Goal: Information Seeking & Learning: Learn about a topic

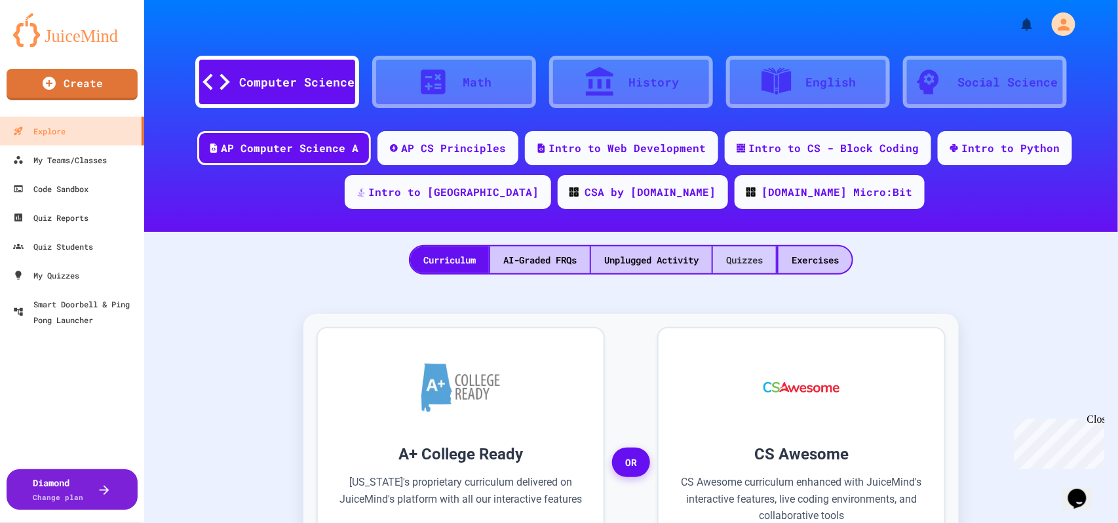
click at [734, 265] on div "Quizzes" at bounding box center [744, 259] width 63 height 27
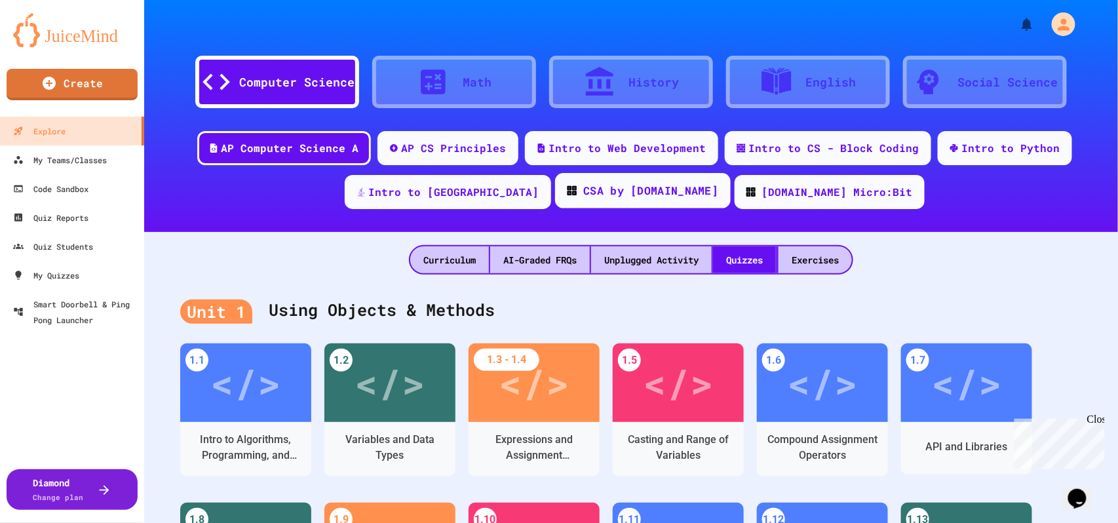
click at [583, 191] on div "CSA by [DOMAIN_NAME]" at bounding box center [650, 191] width 135 height 16
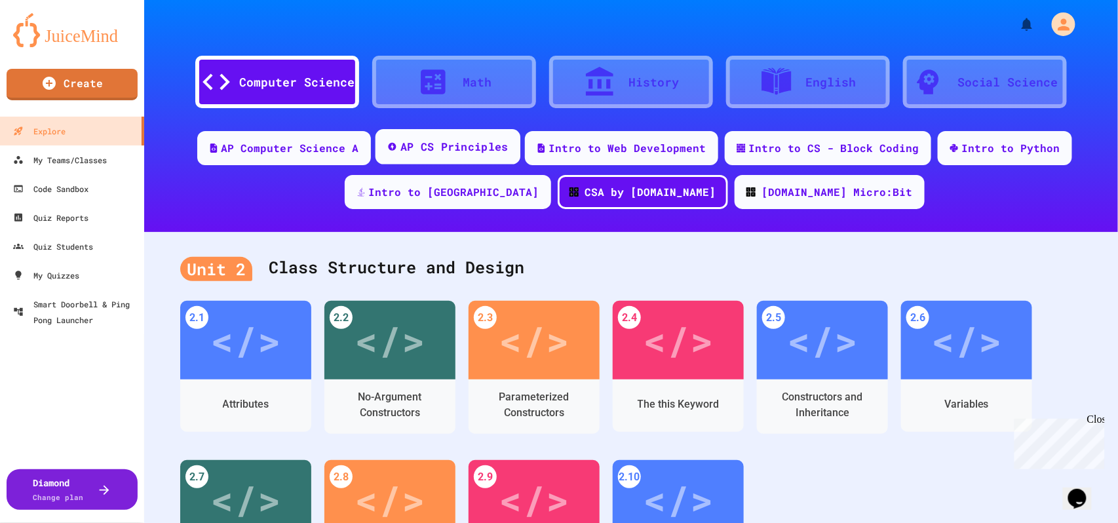
click at [412, 153] on div "AP CS Principles" at bounding box center [454, 147] width 108 height 16
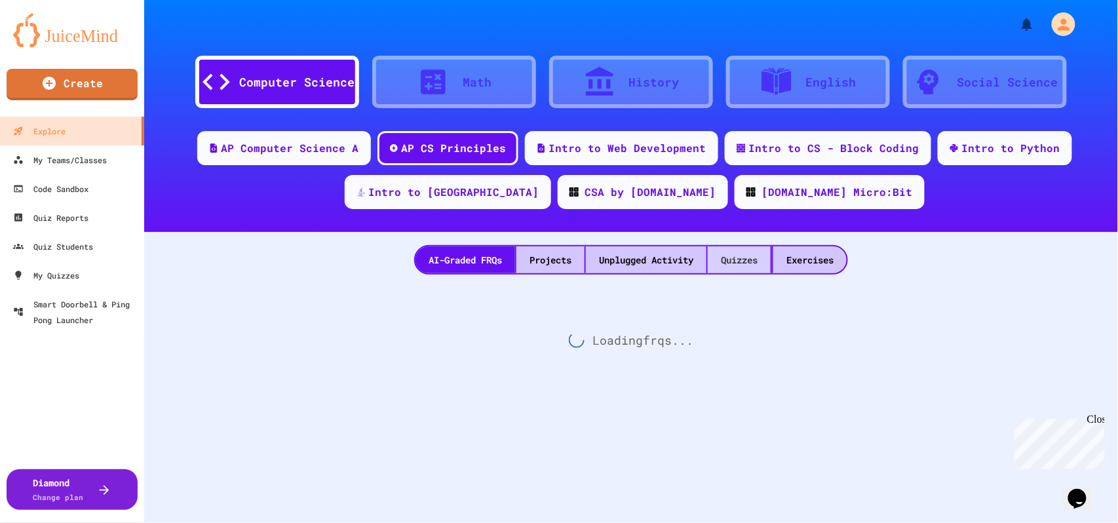
click at [743, 250] on div "Quizzes" at bounding box center [739, 259] width 63 height 27
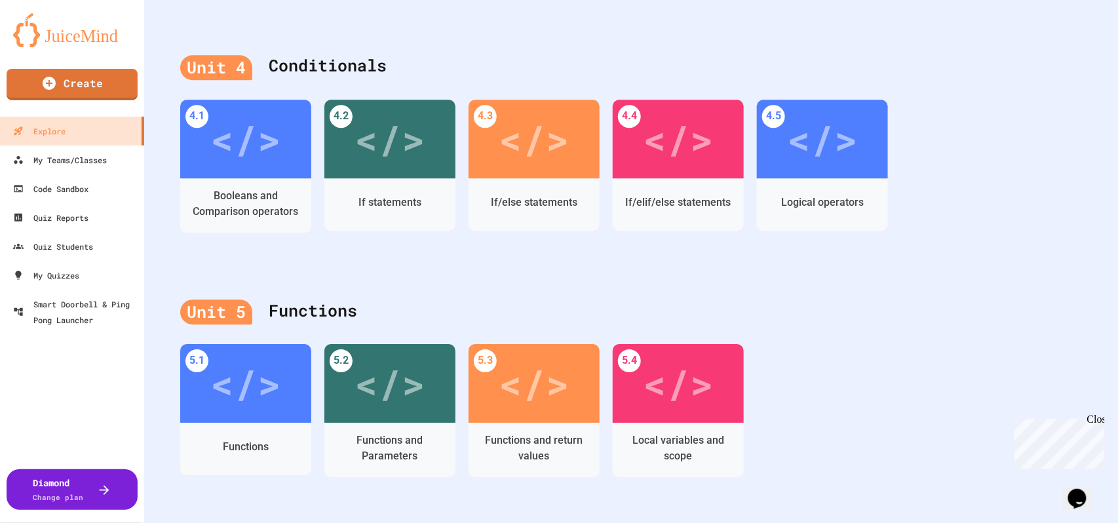
scroll to position [1136, 0]
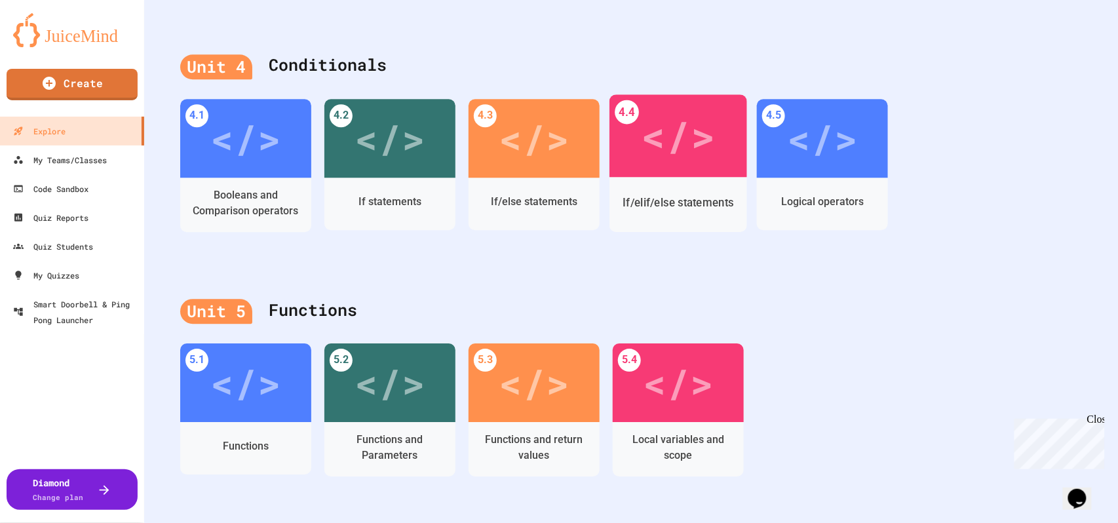
click at [714, 171] on div "</>" at bounding box center [679, 135] width 138 height 83
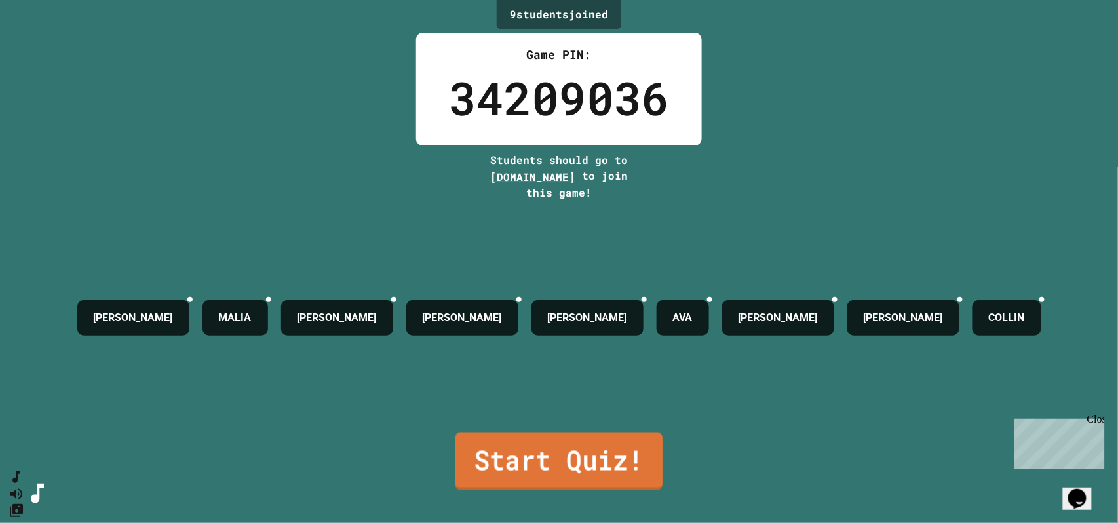
click at [589, 438] on link "Start Quiz!" at bounding box center [560, 462] width 208 height 58
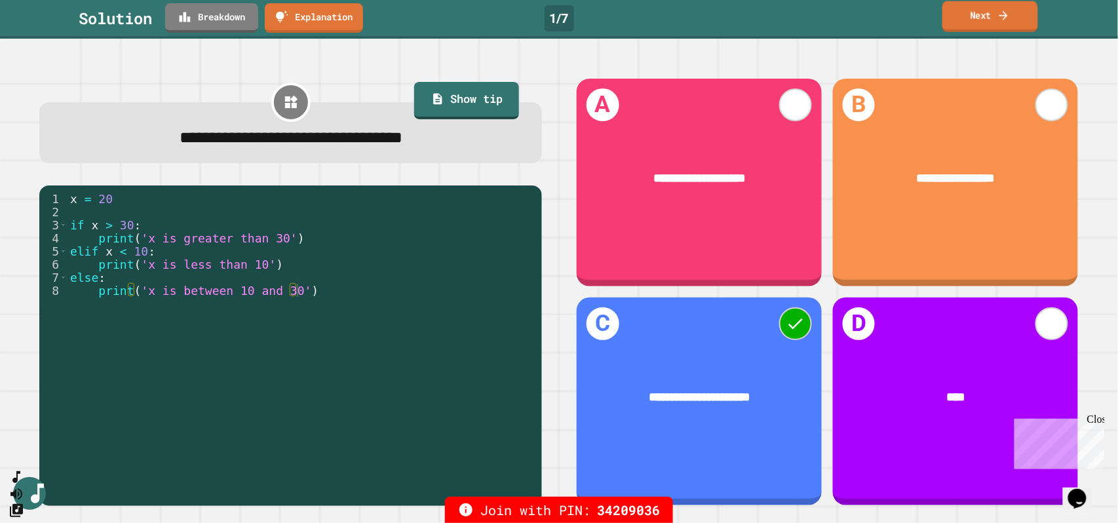
click at [1002, 19] on icon at bounding box center [1004, 16] width 12 height 14
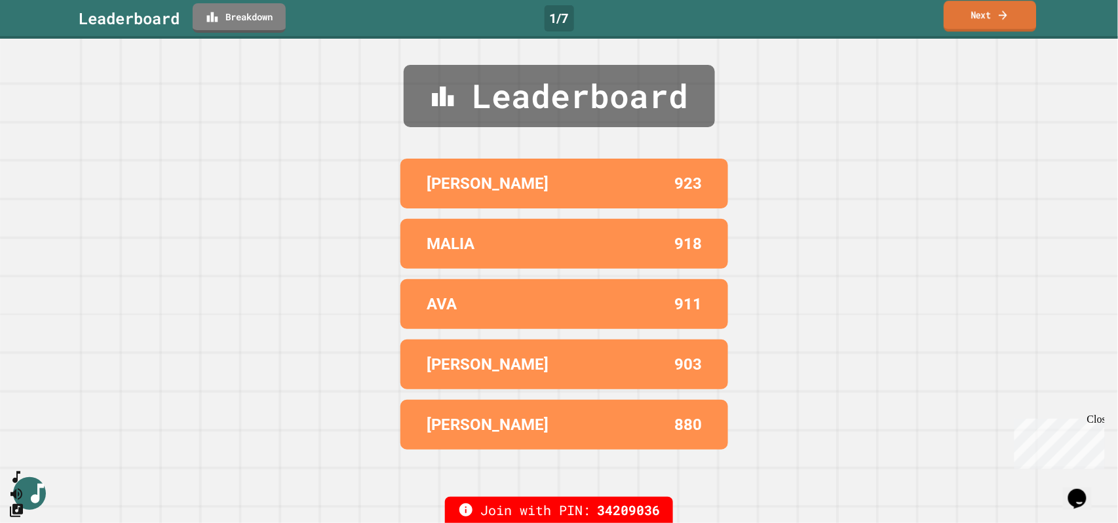
click at [1002, 19] on icon at bounding box center [1003, 15] width 12 height 14
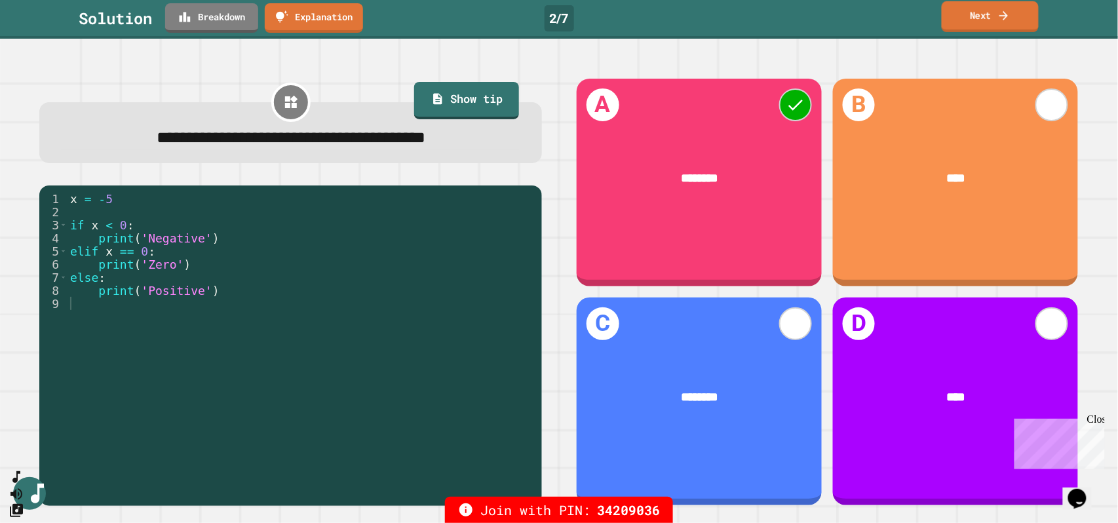
click at [1002, 19] on icon at bounding box center [1004, 16] width 13 height 14
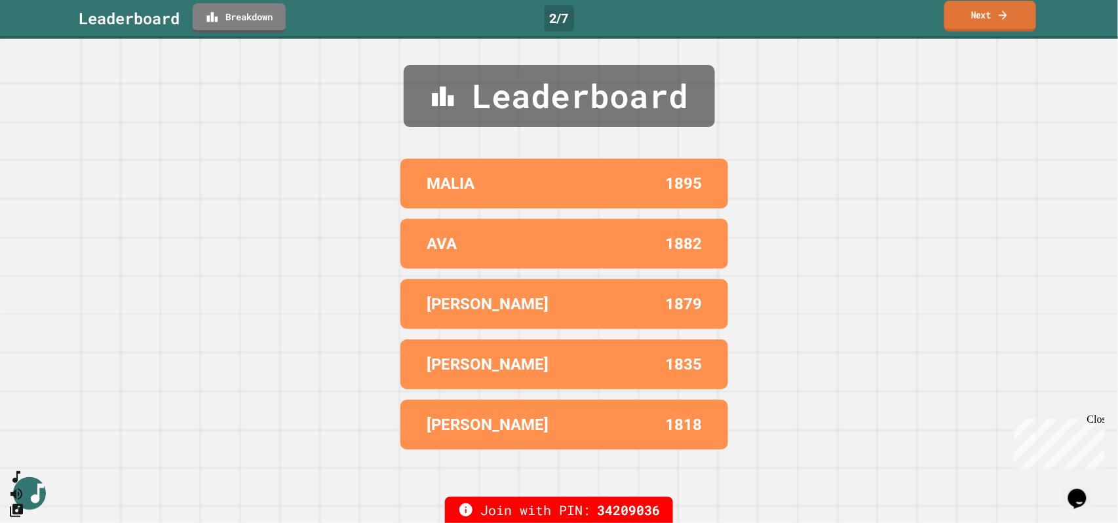
click at [1002, 19] on icon at bounding box center [1003, 15] width 12 height 14
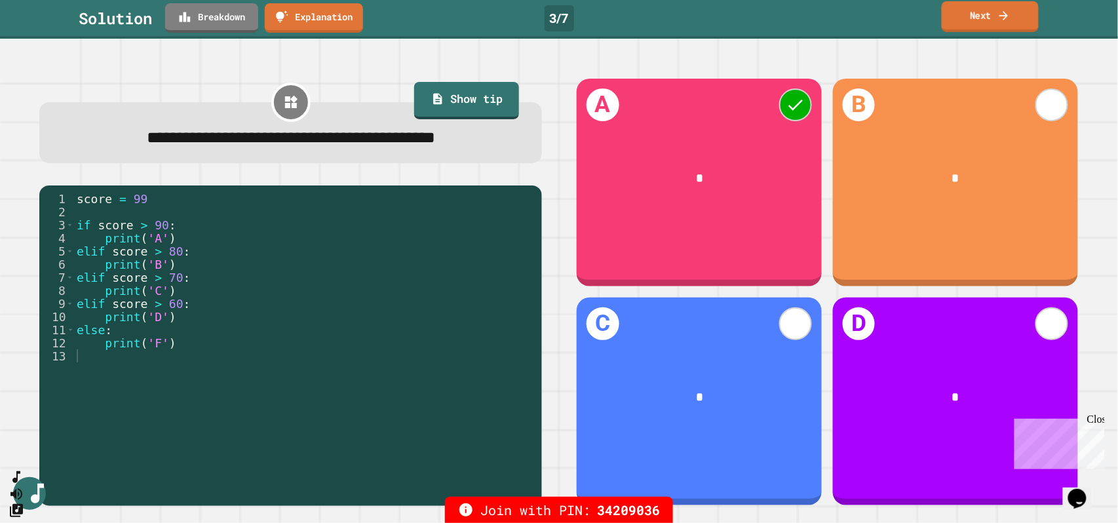
click at [1002, 19] on icon at bounding box center [1004, 16] width 13 height 14
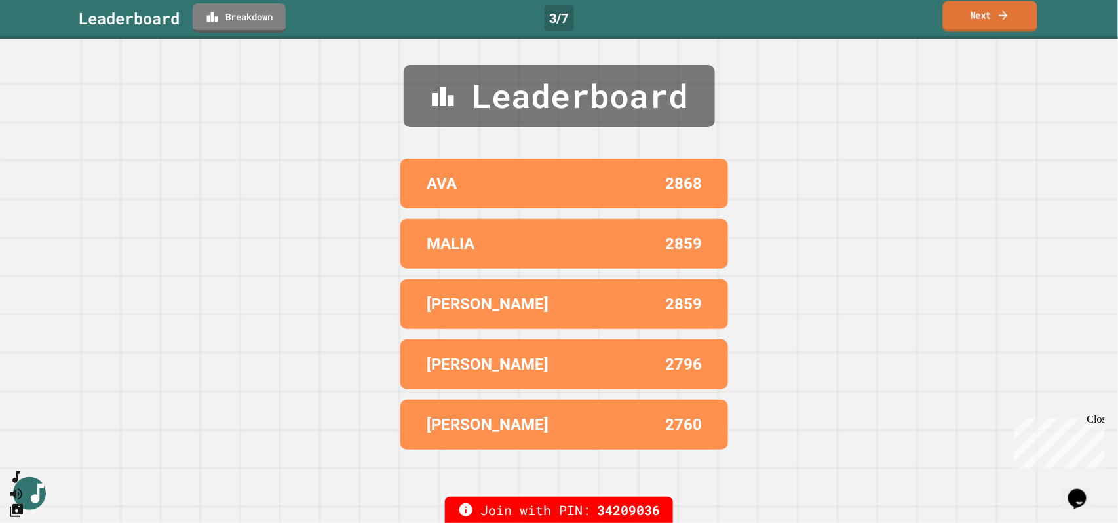
click at [1002, 19] on icon at bounding box center [1004, 16] width 12 height 14
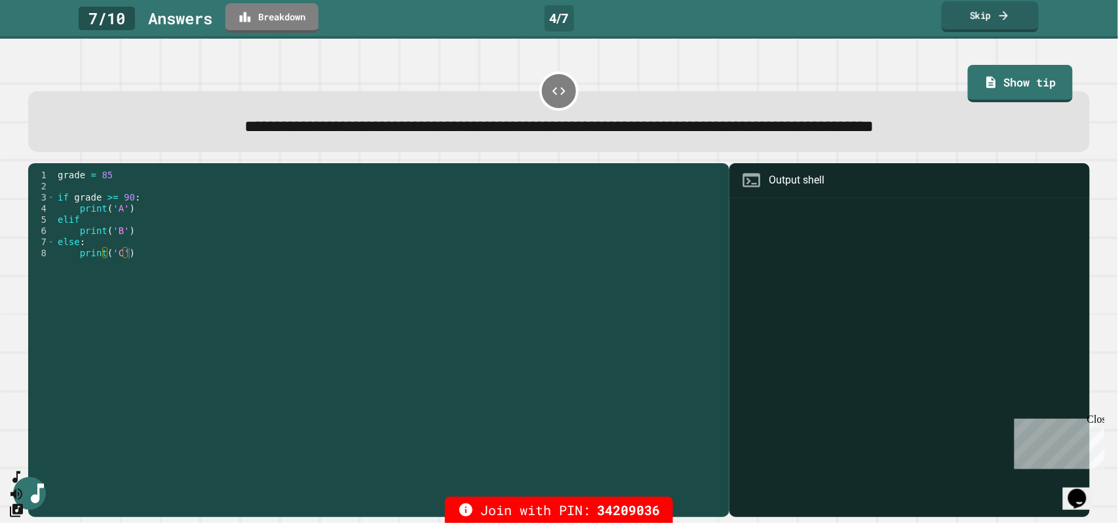
click at [1002, 19] on icon at bounding box center [1004, 16] width 13 height 14
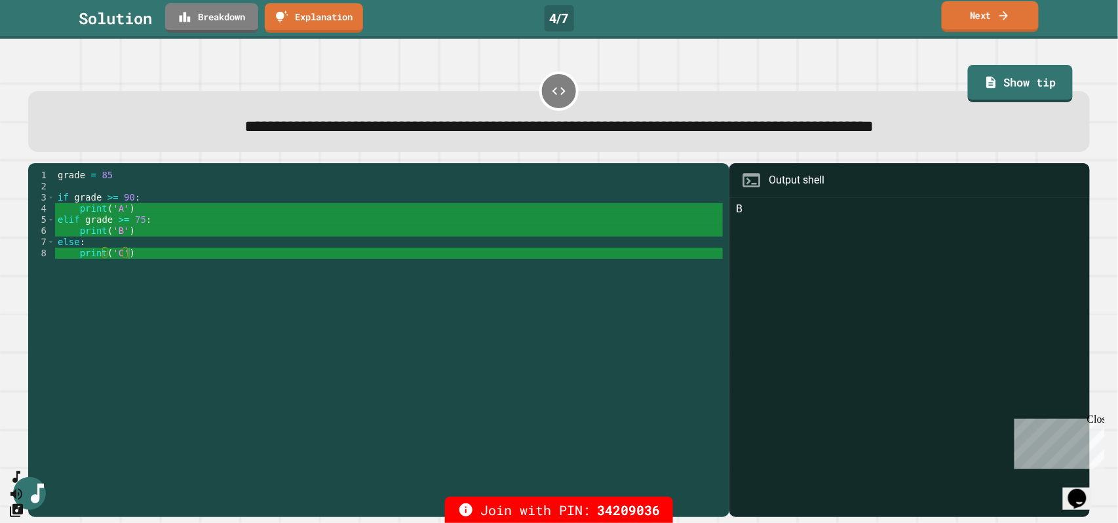
click at [1002, 19] on icon at bounding box center [1004, 16] width 13 height 14
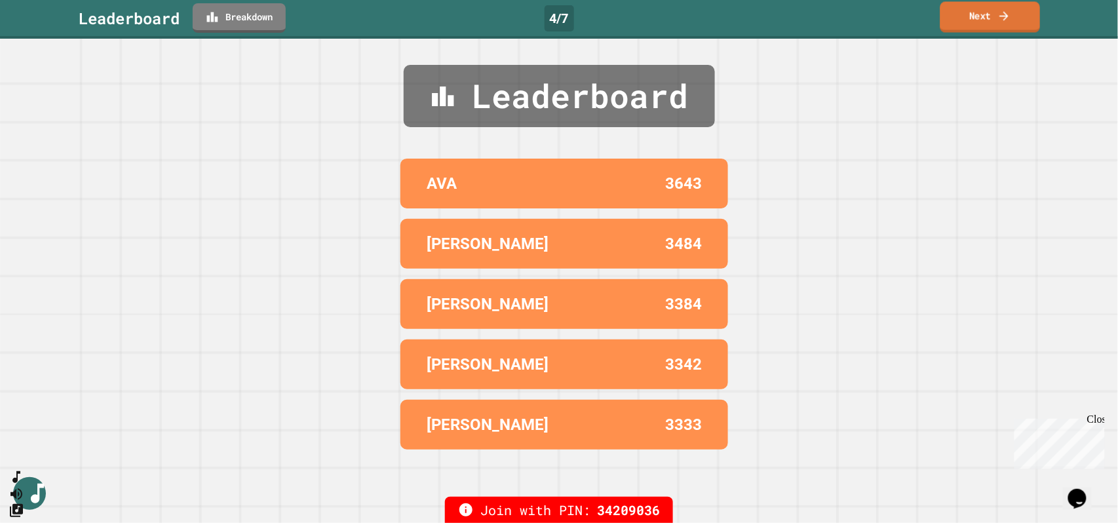
click at [1002, 19] on icon at bounding box center [1004, 16] width 13 height 14
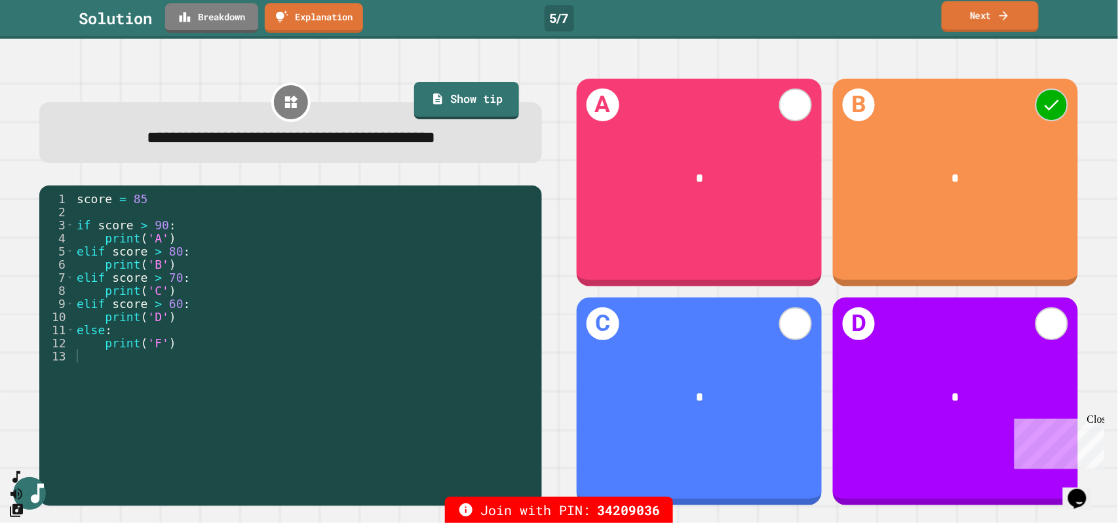
click at [1002, 19] on icon at bounding box center [1004, 16] width 13 height 14
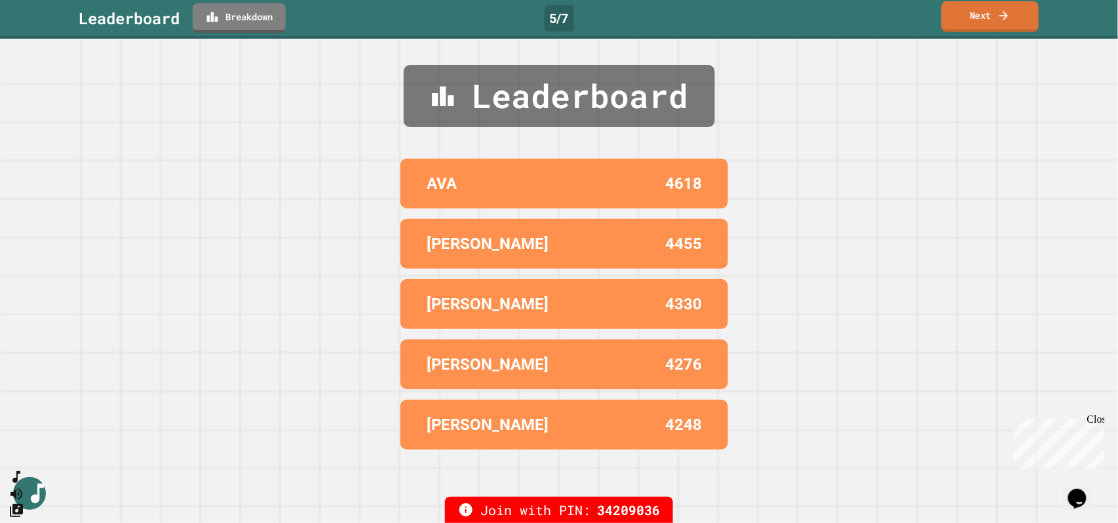
click at [1002, 19] on icon at bounding box center [1004, 16] width 13 height 14
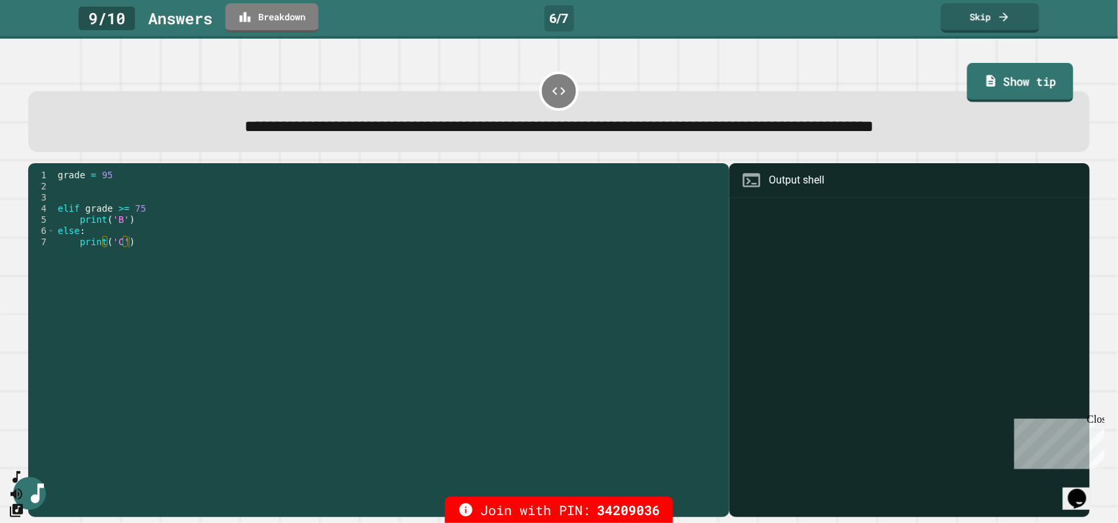
click at [989, 81] on link "Show tip" at bounding box center [1021, 82] width 106 height 39
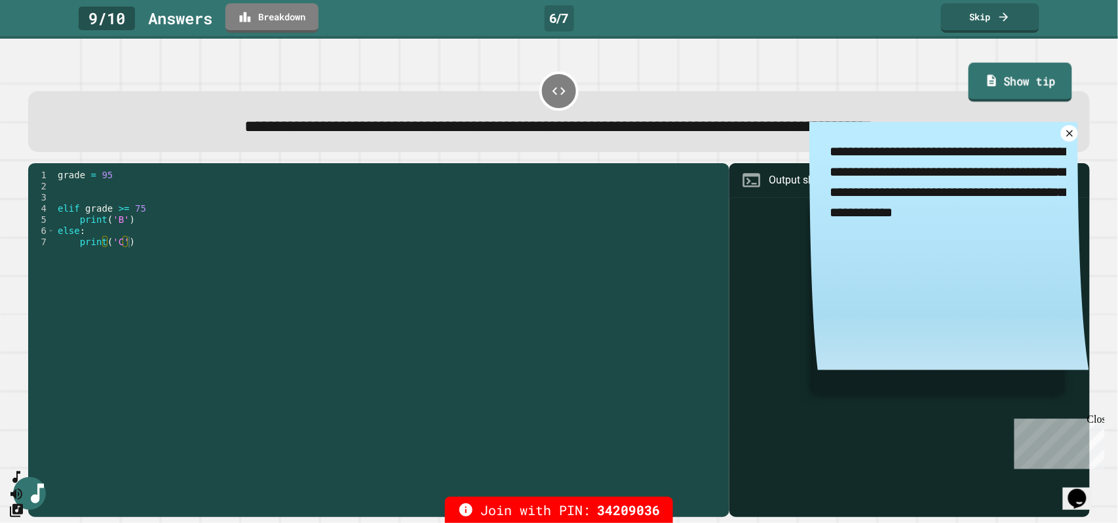
click at [989, 81] on link "Show tip" at bounding box center [1021, 82] width 104 height 39
click at [998, 80] on link "Show tip" at bounding box center [1021, 82] width 104 height 39
click at [1004, 25] on link "Skip" at bounding box center [991, 15] width 86 height 31
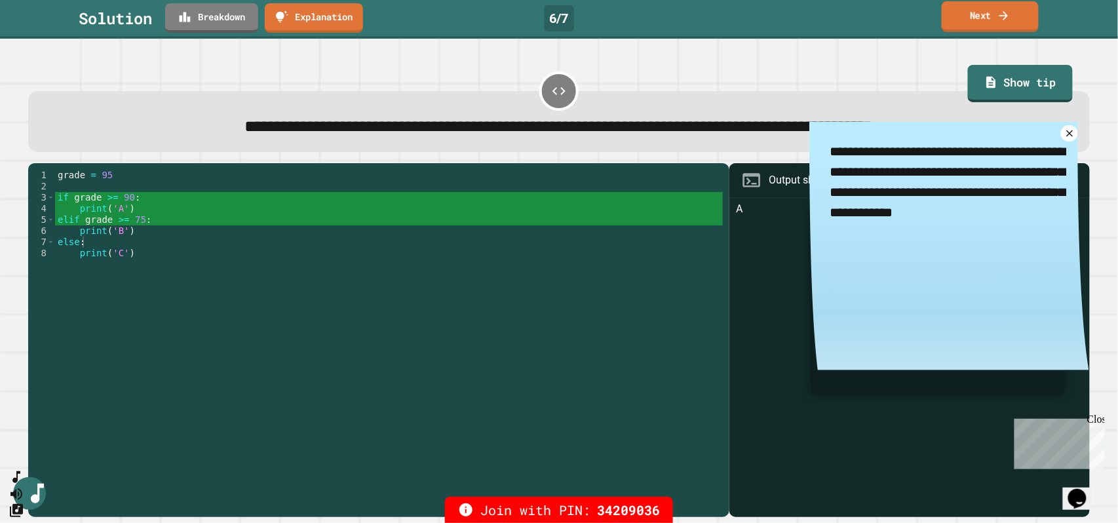
click at [1004, 25] on link "Next" at bounding box center [990, 16] width 97 height 31
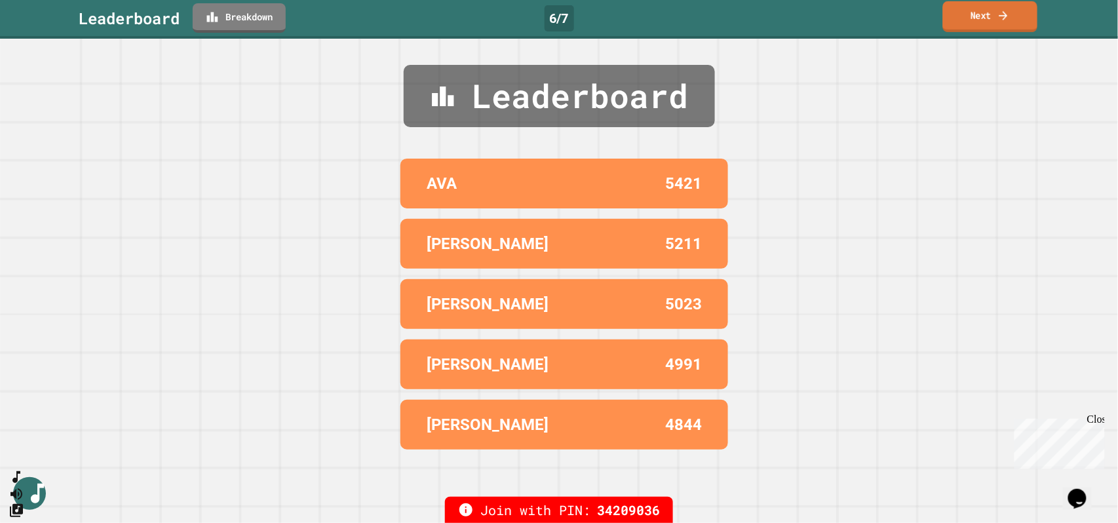
click at [1004, 25] on link "Next" at bounding box center [990, 16] width 95 height 31
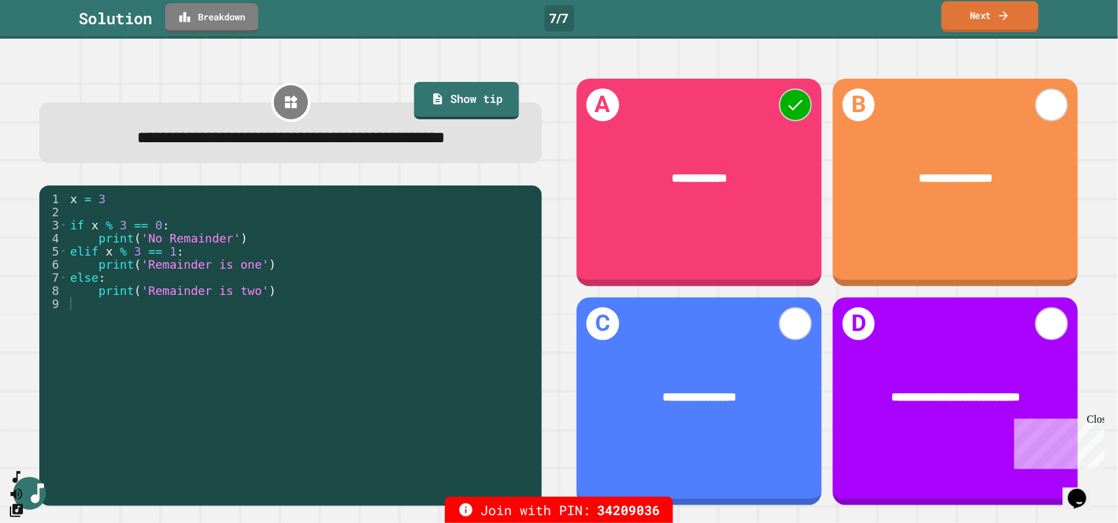
click at [1004, 25] on link "Next" at bounding box center [990, 16] width 97 height 31
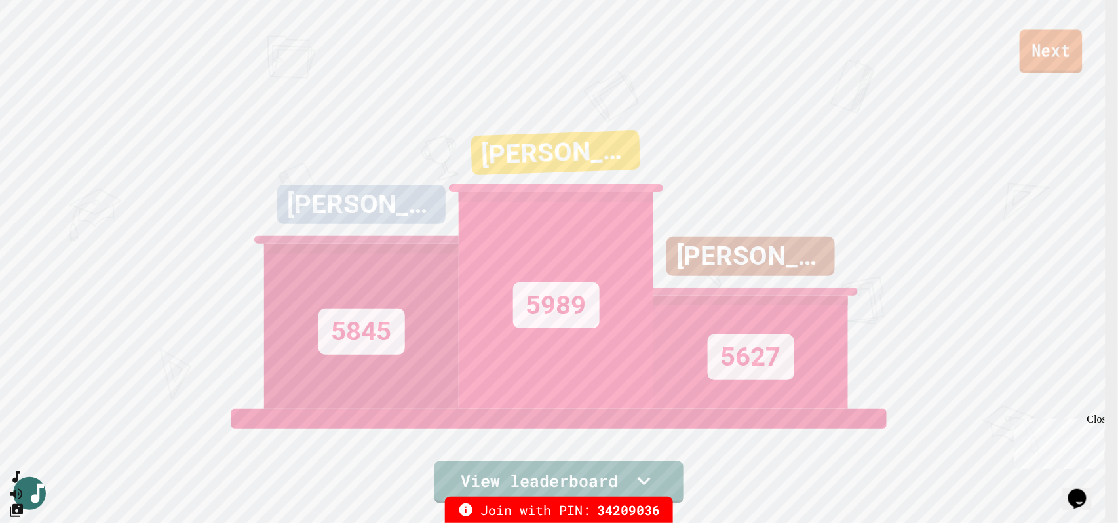
click at [1032, 37] on link "Next" at bounding box center [1051, 51] width 63 height 43
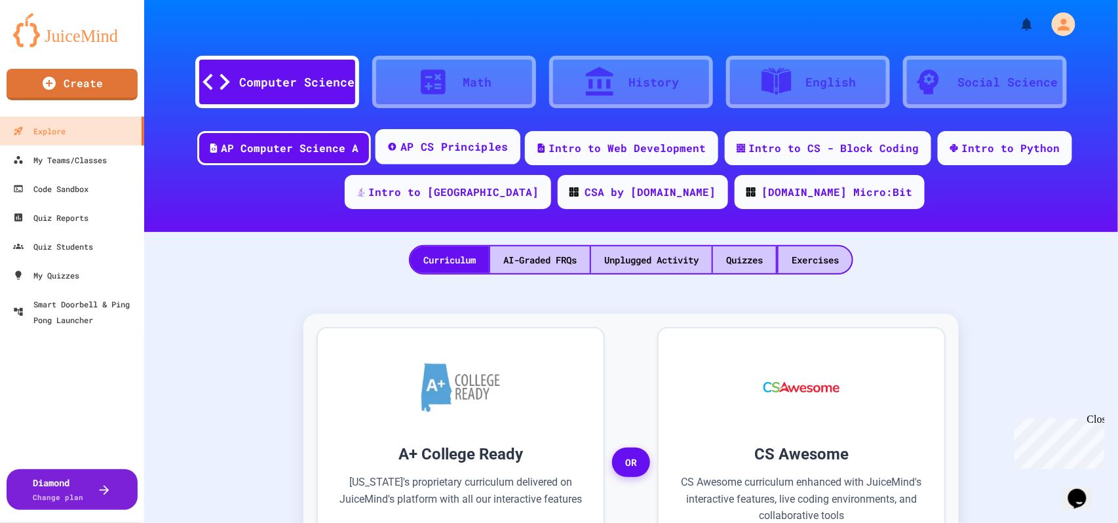
click at [425, 152] on div "AP CS Principles" at bounding box center [454, 147] width 108 height 16
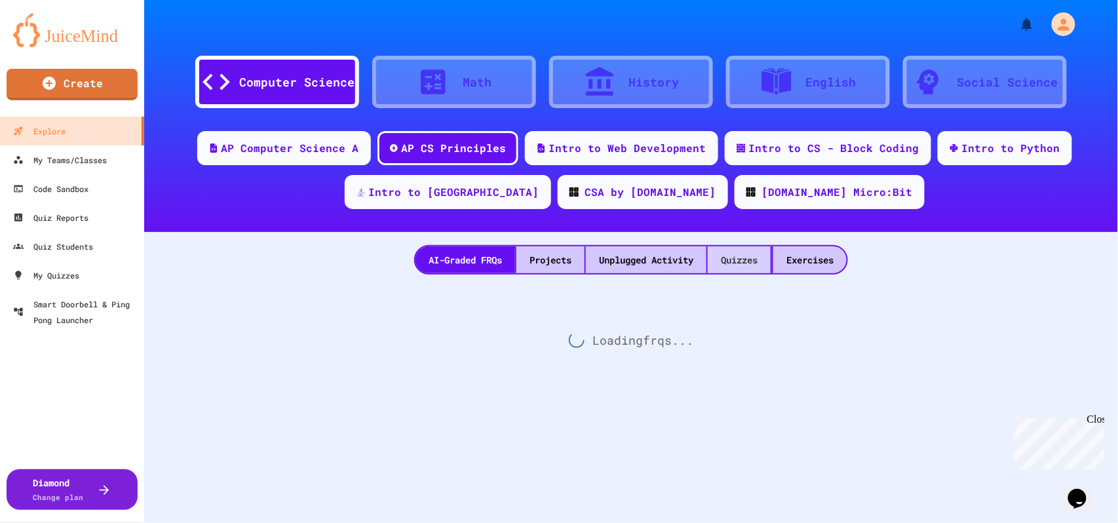
click at [722, 254] on div "Quizzes" at bounding box center [739, 259] width 63 height 27
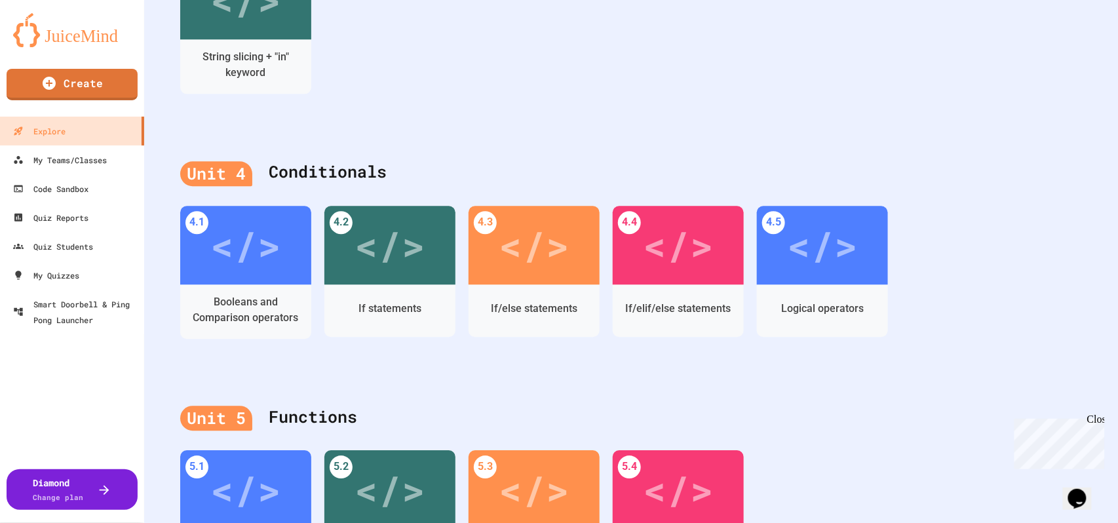
scroll to position [1136, 0]
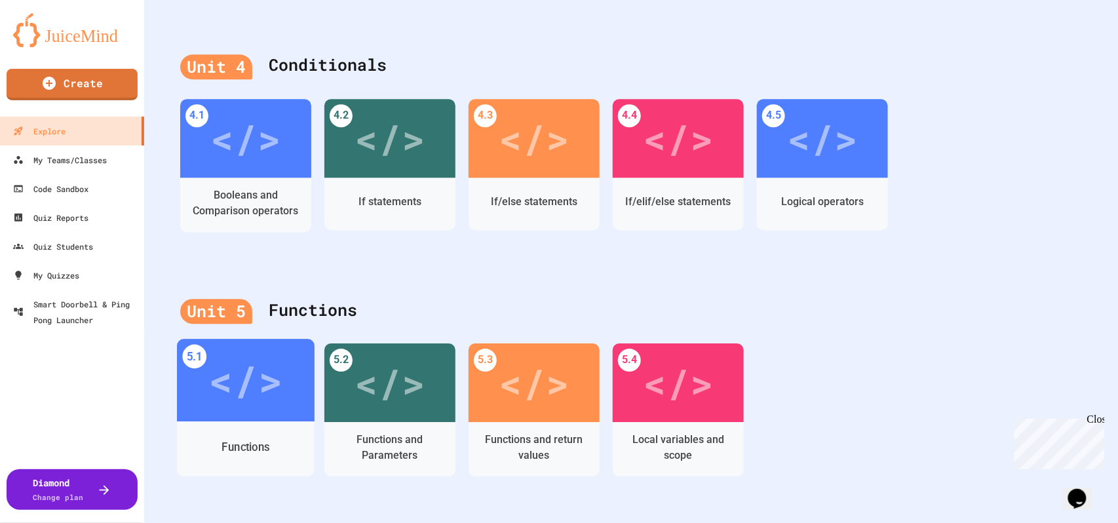
click at [239, 418] on div "</>" at bounding box center [246, 380] width 138 height 83
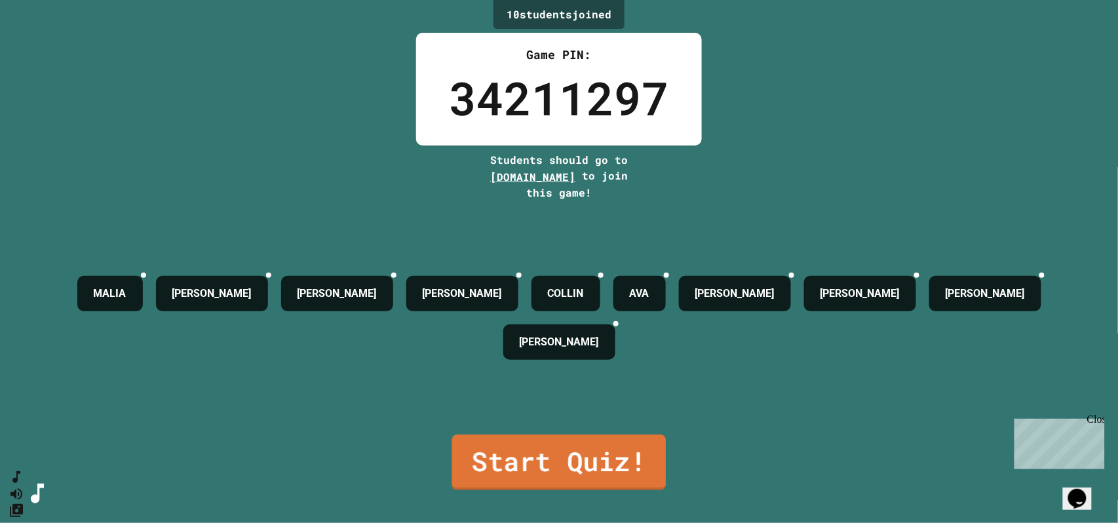
click at [545, 464] on link "Start Quiz!" at bounding box center [559, 463] width 214 height 56
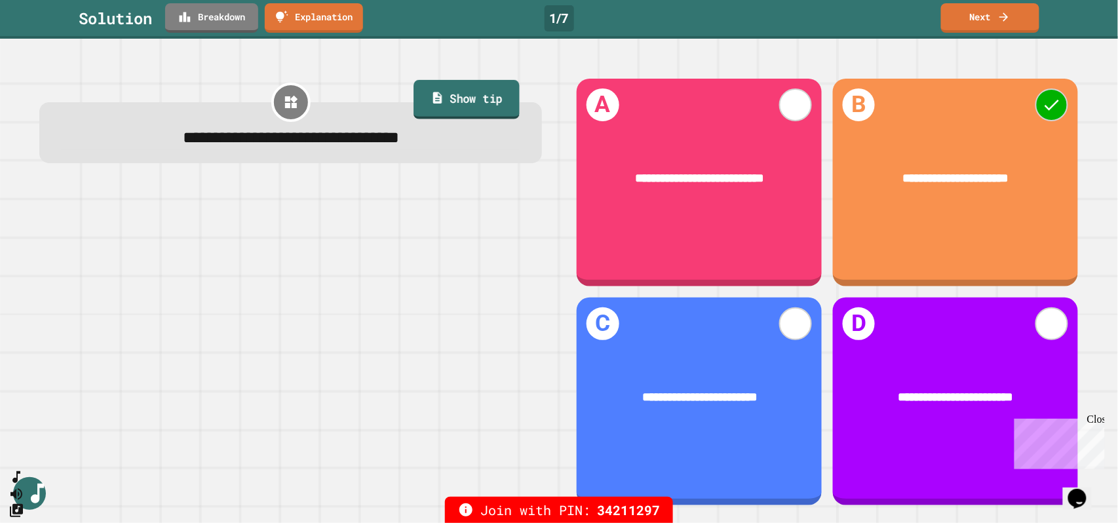
click at [492, 106] on link "Show tip" at bounding box center [467, 99] width 106 height 39
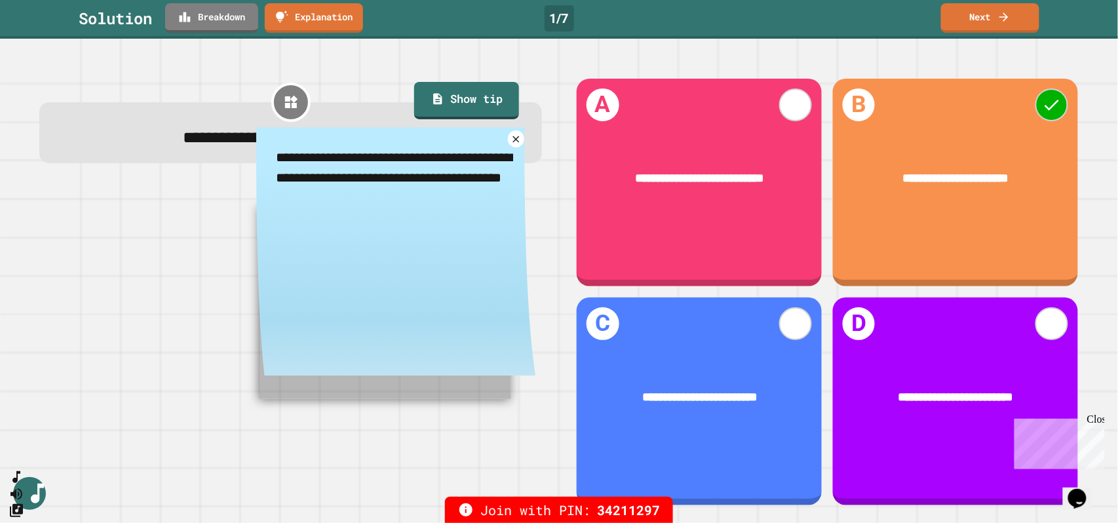
drag, startPoint x: 273, startPoint y: 156, endPoint x: 355, endPoint y: 200, distance: 92.4
click at [355, 200] on textarea "**********" at bounding box center [396, 177] width 280 height 101
click at [168, 281] on div at bounding box center [290, 346] width 503 height 321
click at [513, 140] on icon at bounding box center [517, 139] width 8 height 8
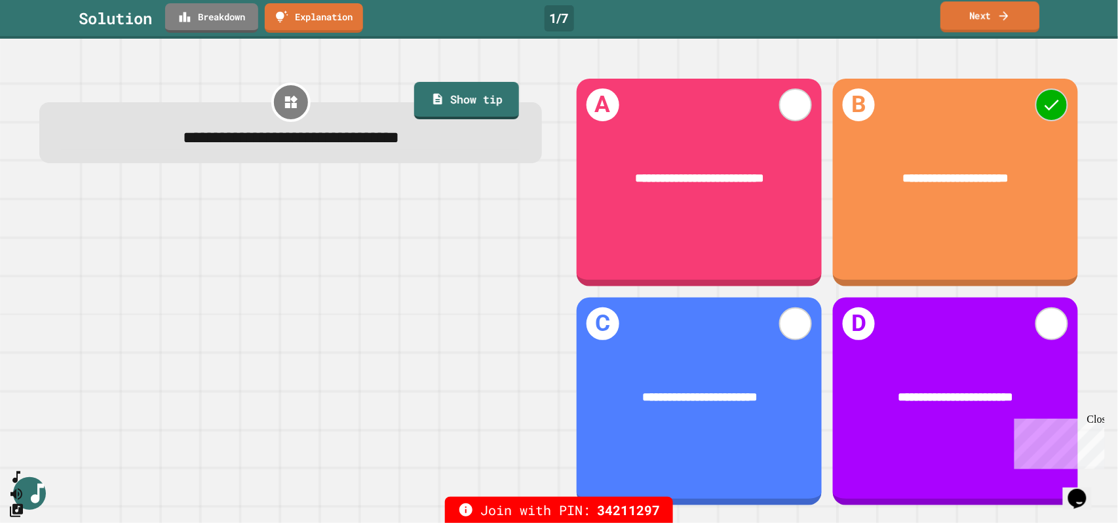
click at [974, 18] on link "Next" at bounding box center [990, 16] width 99 height 31
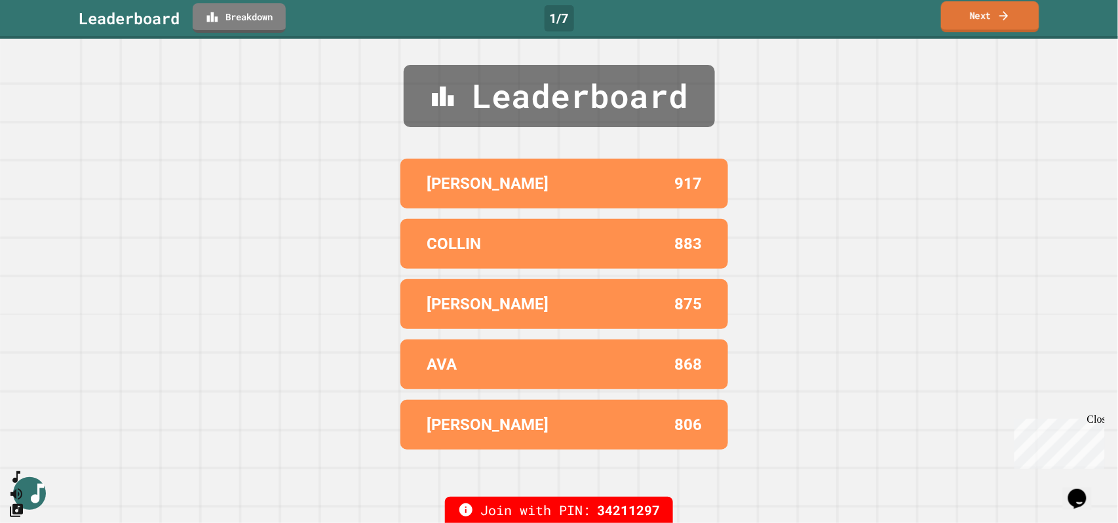
click at [977, 16] on link "Next" at bounding box center [990, 16] width 98 height 31
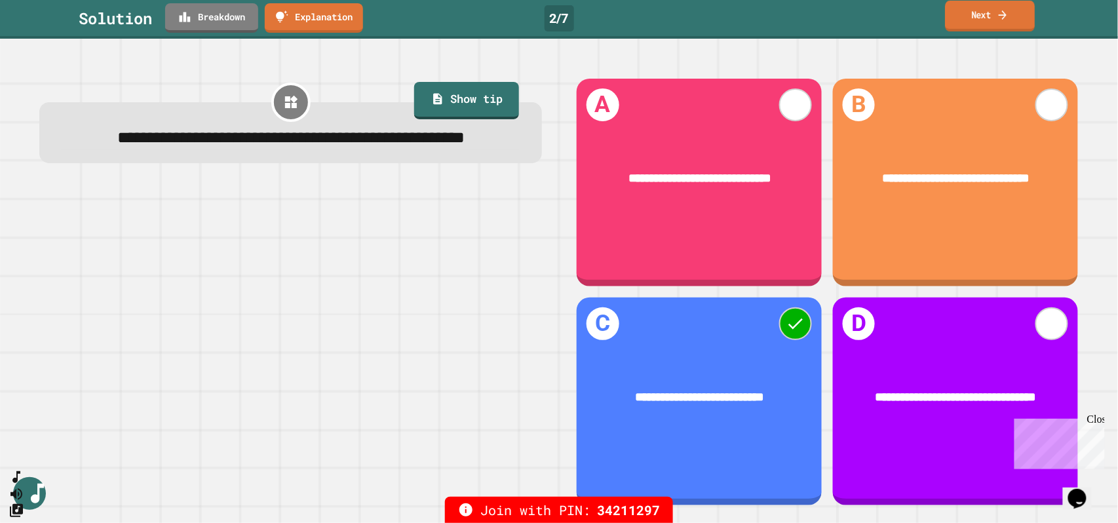
click at [1010, 9] on link "Next" at bounding box center [990, 16] width 90 height 31
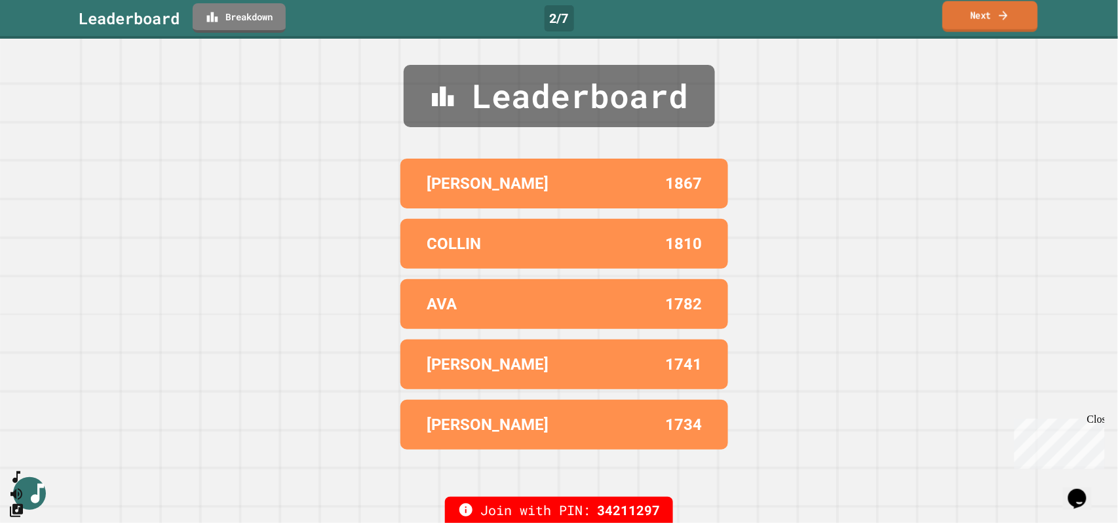
click at [1010, 9] on icon at bounding box center [1004, 16] width 12 height 14
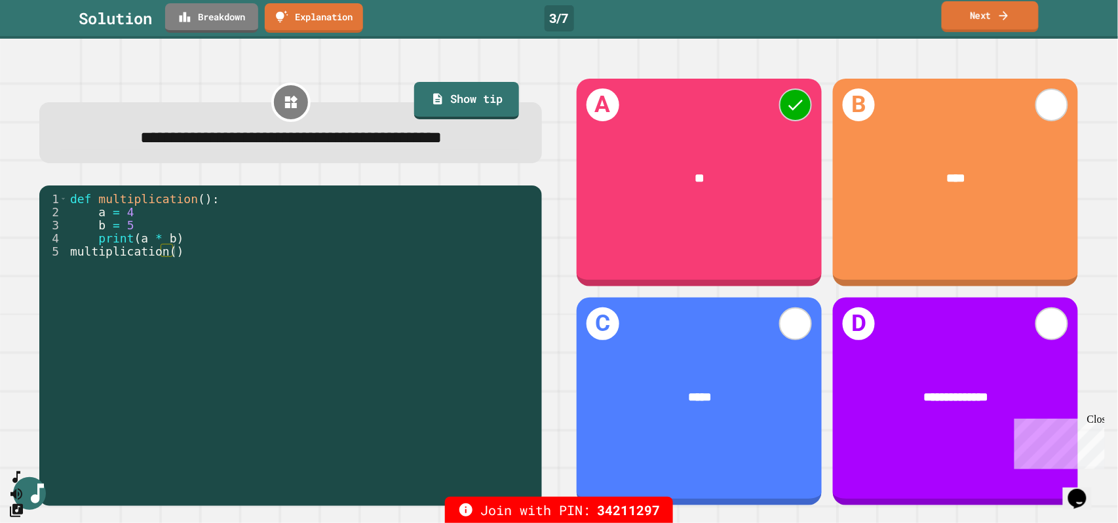
click at [985, 9] on link "Next" at bounding box center [990, 16] width 97 height 31
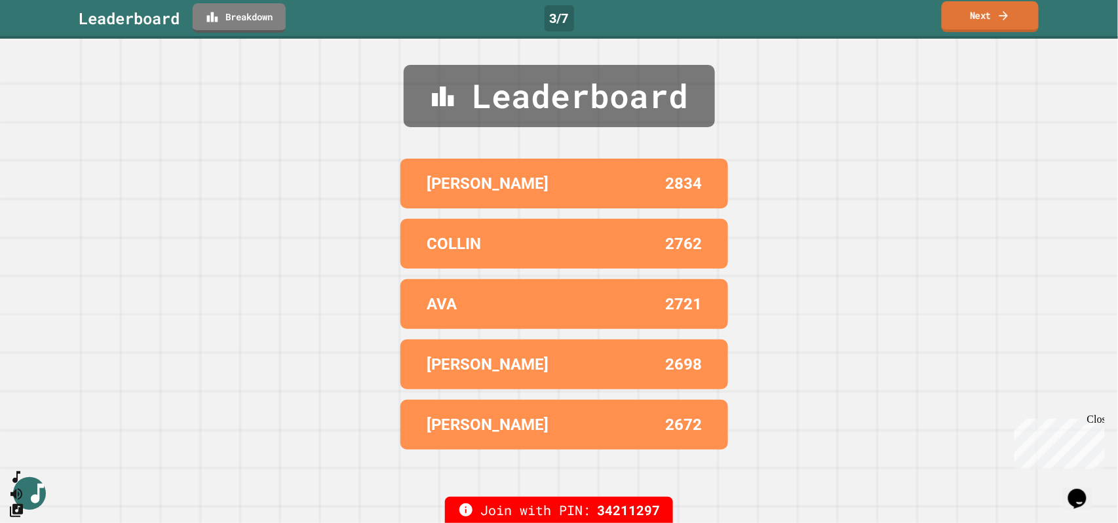
click at [985, 9] on link "Next" at bounding box center [990, 16] width 97 height 31
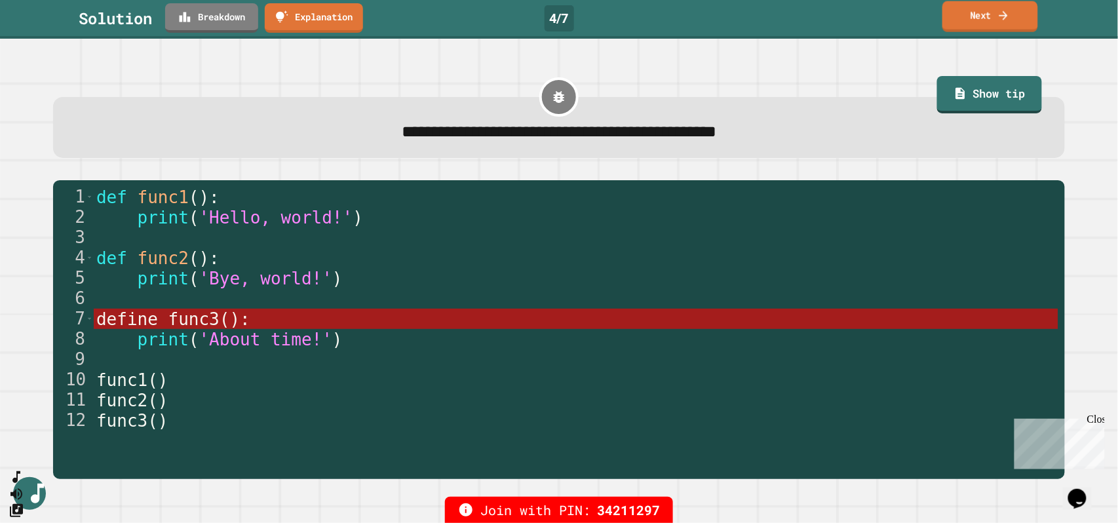
click at [996, 22] on link "Next" at bounding box center [991, 16] width 96 height 31
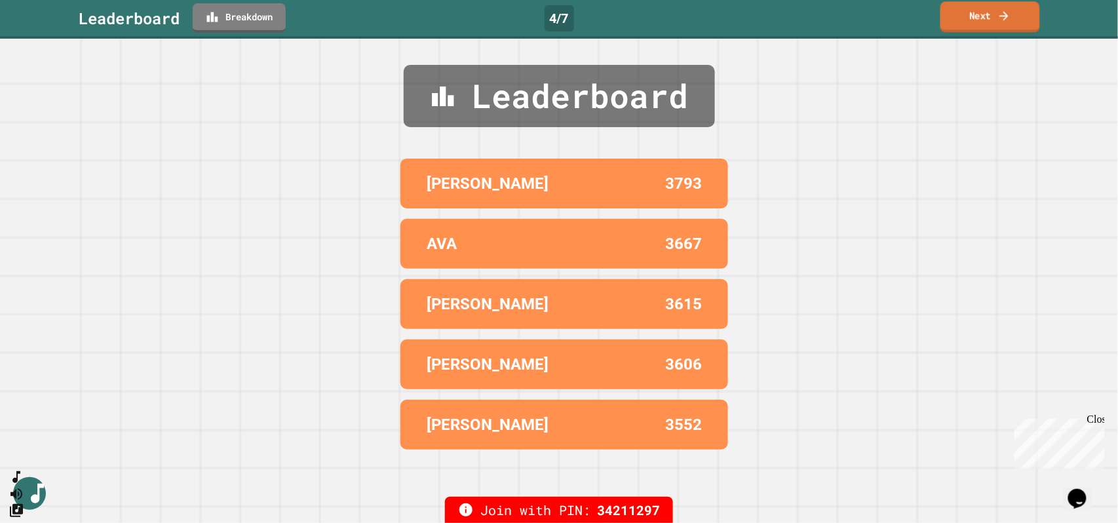
click at [996, 22] on link "Next" at bounding box center [991, 16] width 100 height 31
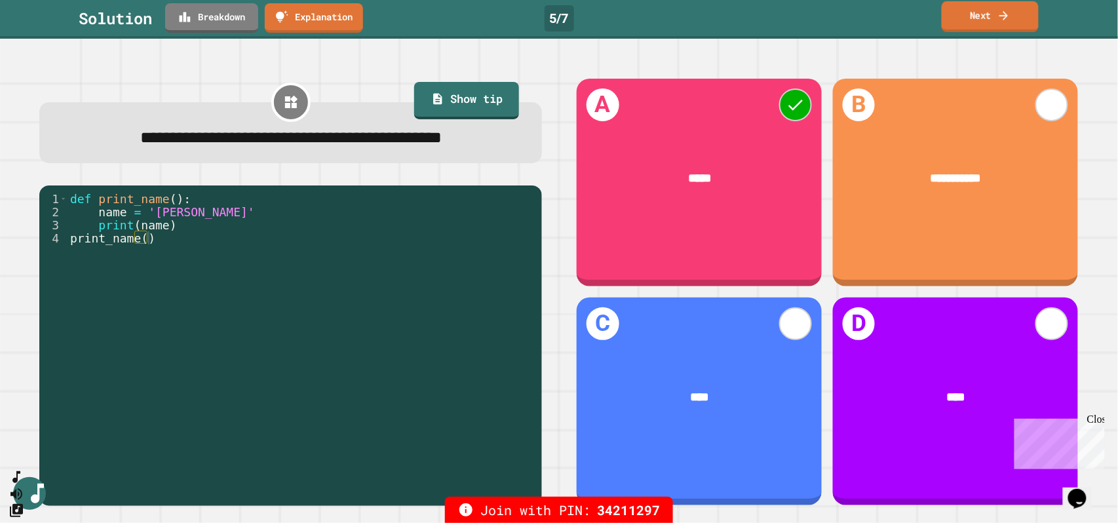
click at [996, 22] on link "Next" at bounding box center [990, 16] width 97 height 31
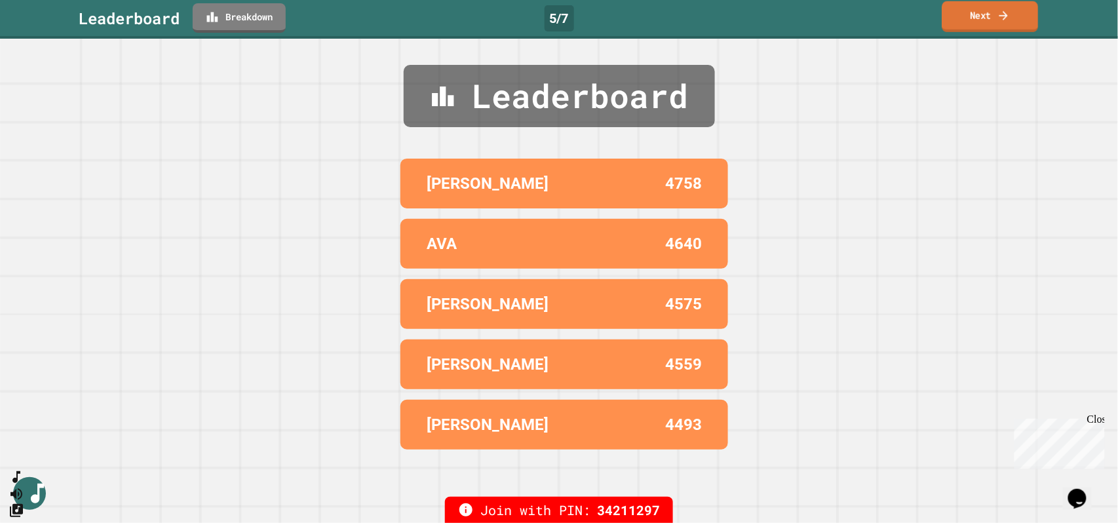
click at [996, 22] on link "Next" at bounding box center [991, 16] width 96 height 31
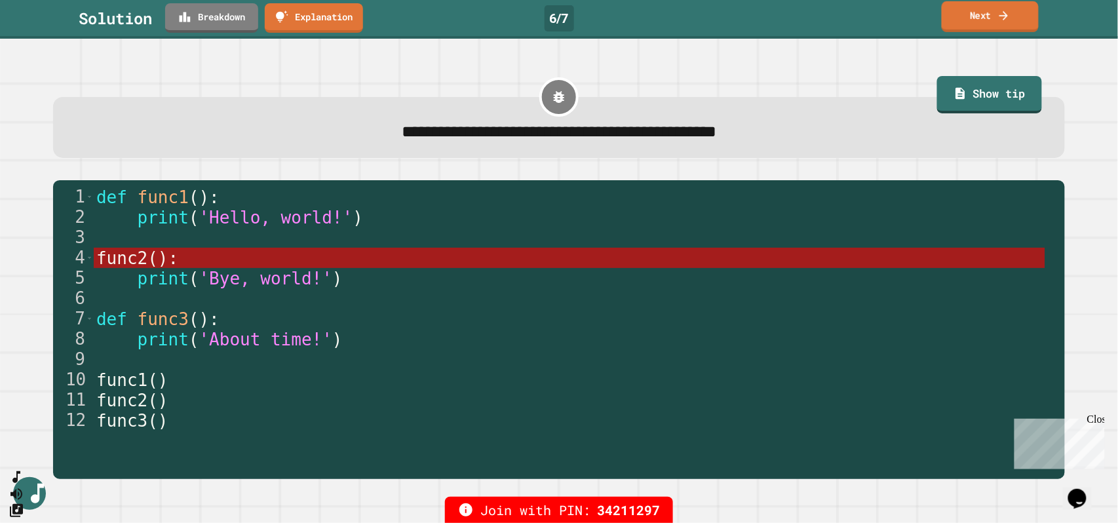
click at [996, 22] on link "Next" at bounding box center [990, 16] width 97 height 31
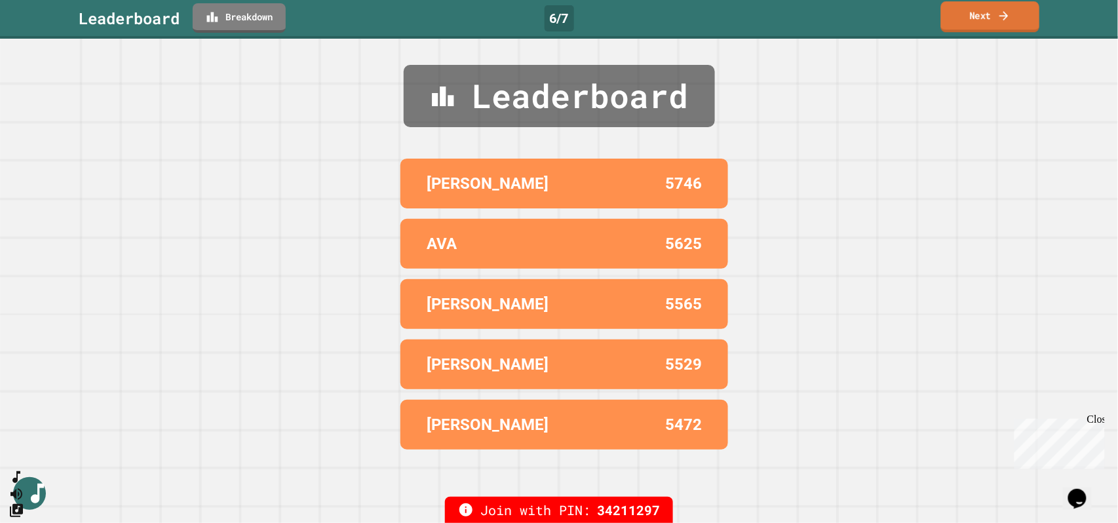
click at [996, 22] on link "Next" at bounding box center [990, 16] width 98 height 31
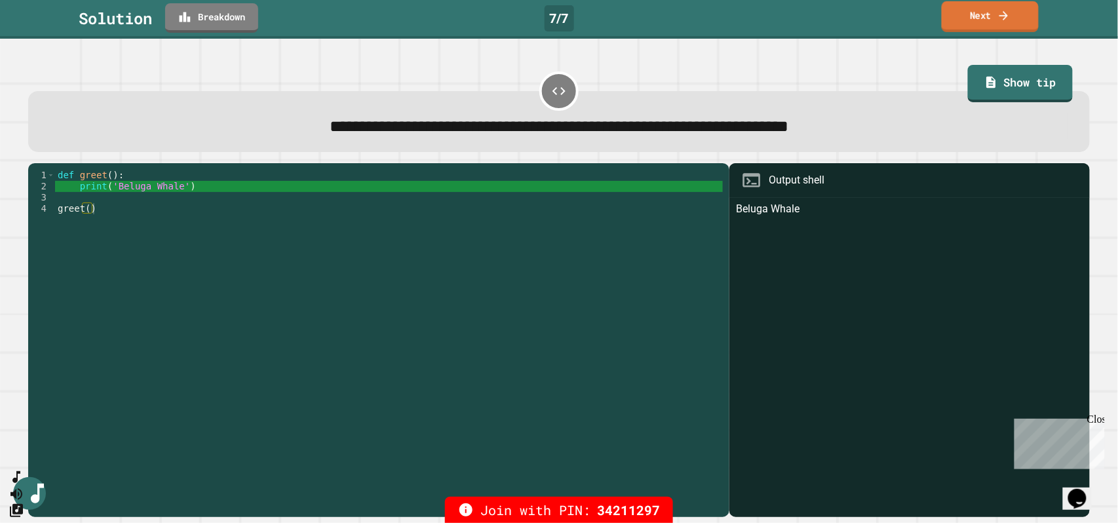
click at [996, 22] on link "Next" at bounding box center [990, 16] width 97 height 31
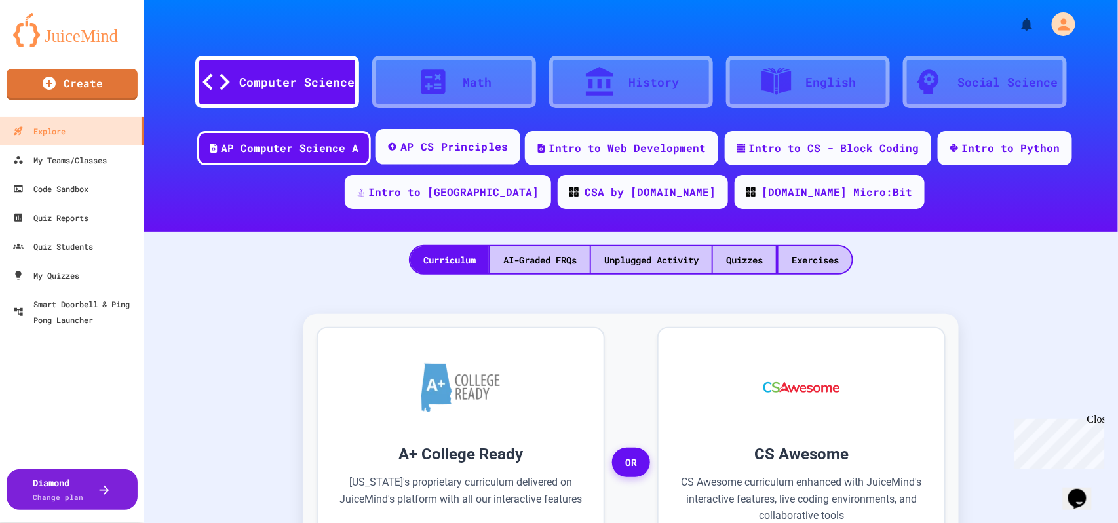
click at [441, 150] on div "AP CS Principles" at bounding box center [454, 147] width 108 height 16
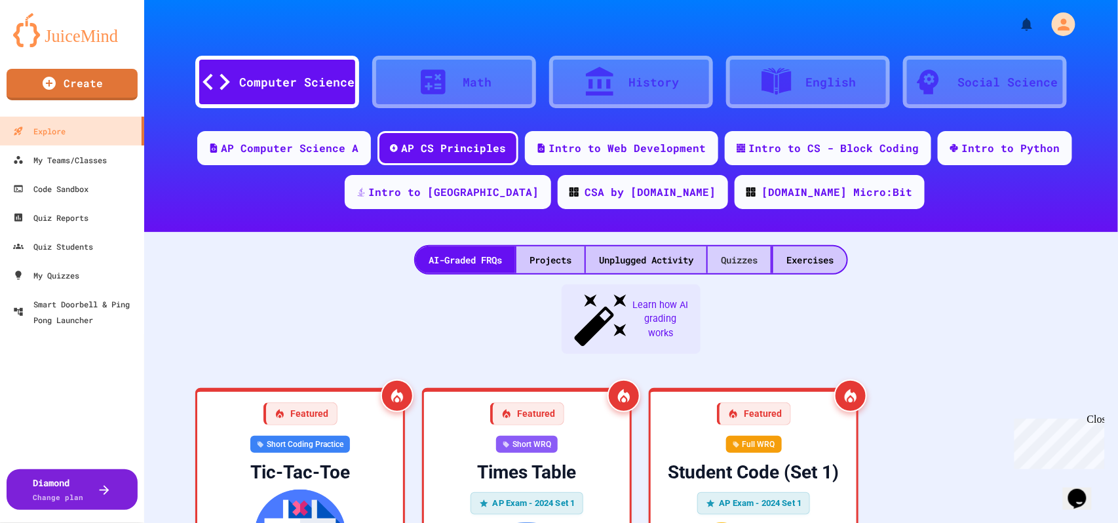
click at [741, 248] on div "Quizzes" at bounding box center [739, 259] width 63 height 27
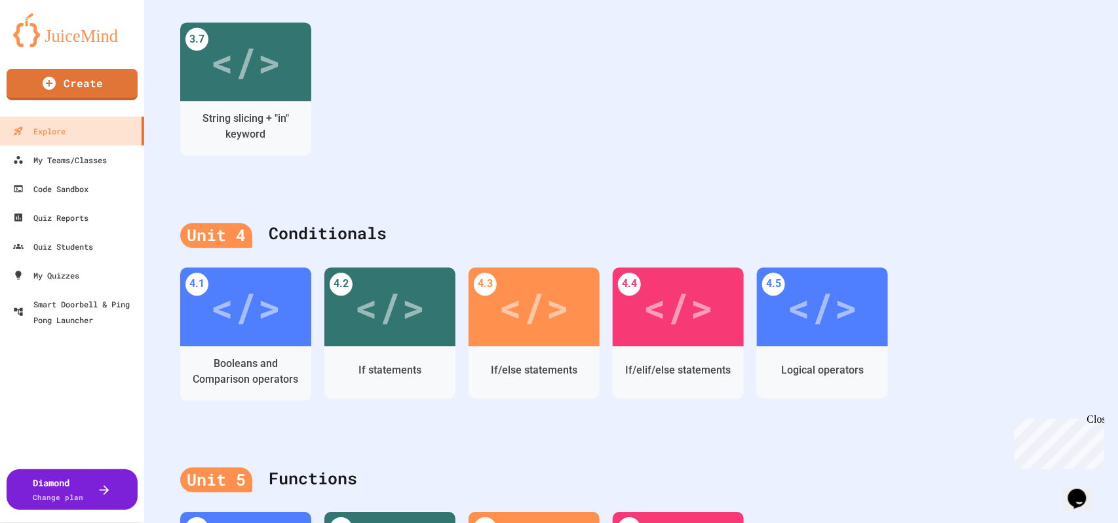
scroll to position [1136, 0]
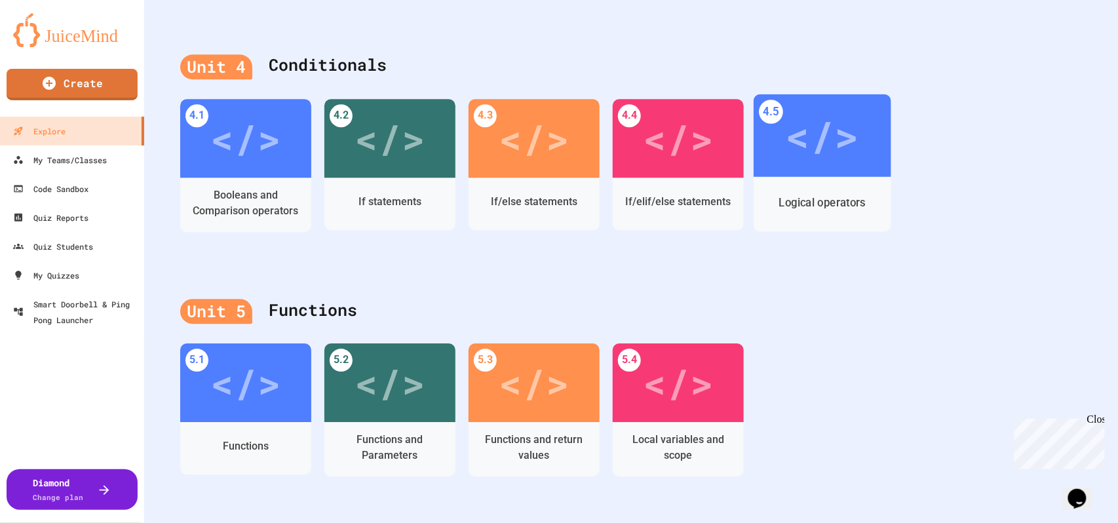
click at [819, 181] on div "Logical operators" at bounding box center [823, 203] width 138 height 55
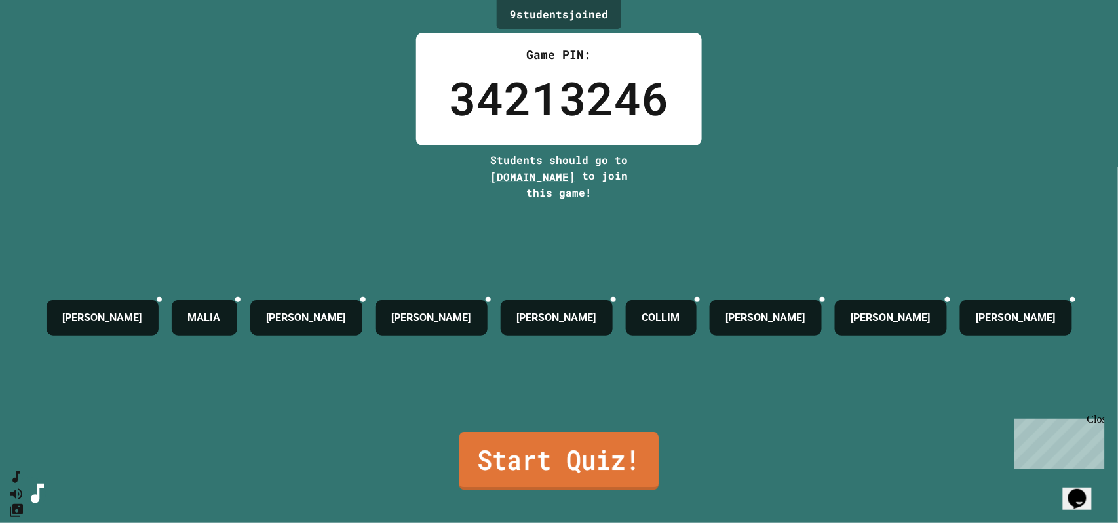
click at [532, 454] on link "Start Quiz!" at bounding box center [560, 461] width 200 height 58
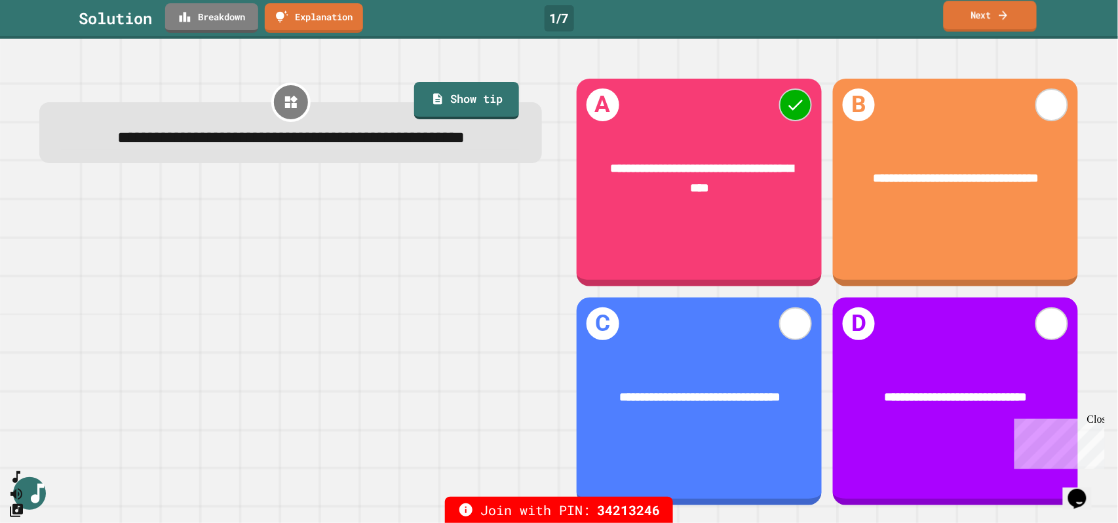
click at [1005, 22] on icon at bounding box center [1003, 15] width 12 height 14
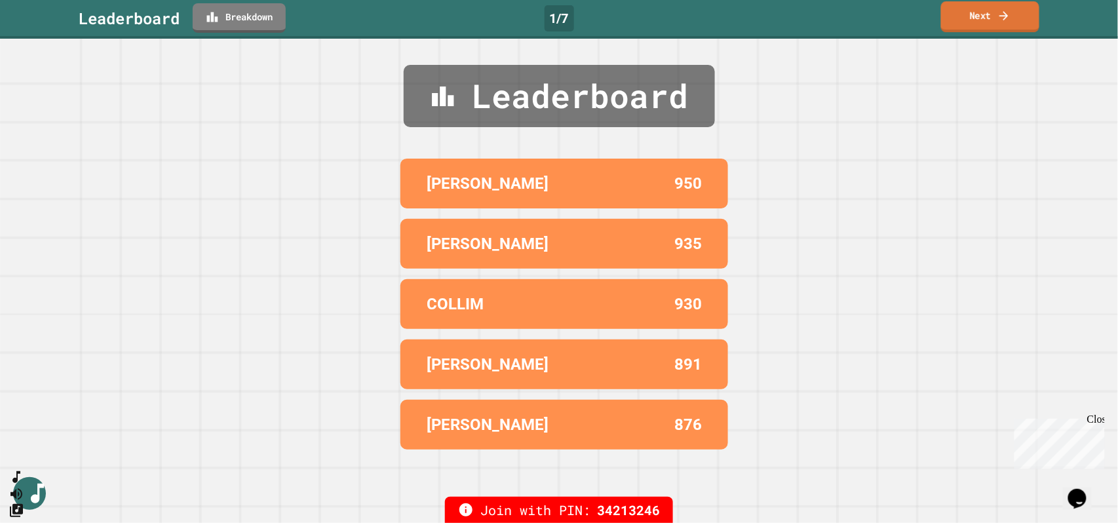
click at [1005, 22] on icon at bounding box center [1004, 16] width 13 height 14
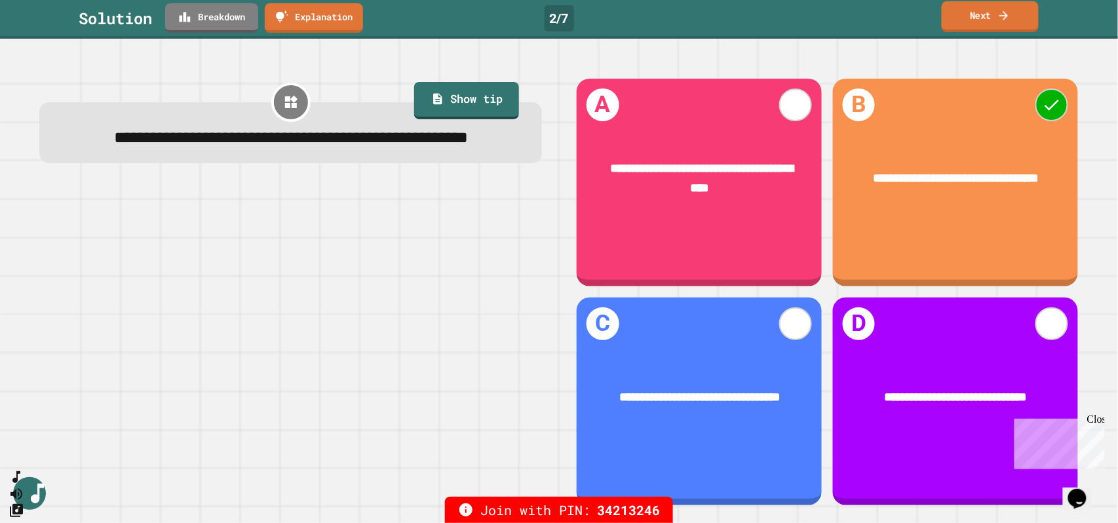
click at [1005, 21] on icon at bounding box center [1004, 16] width 13 height 14
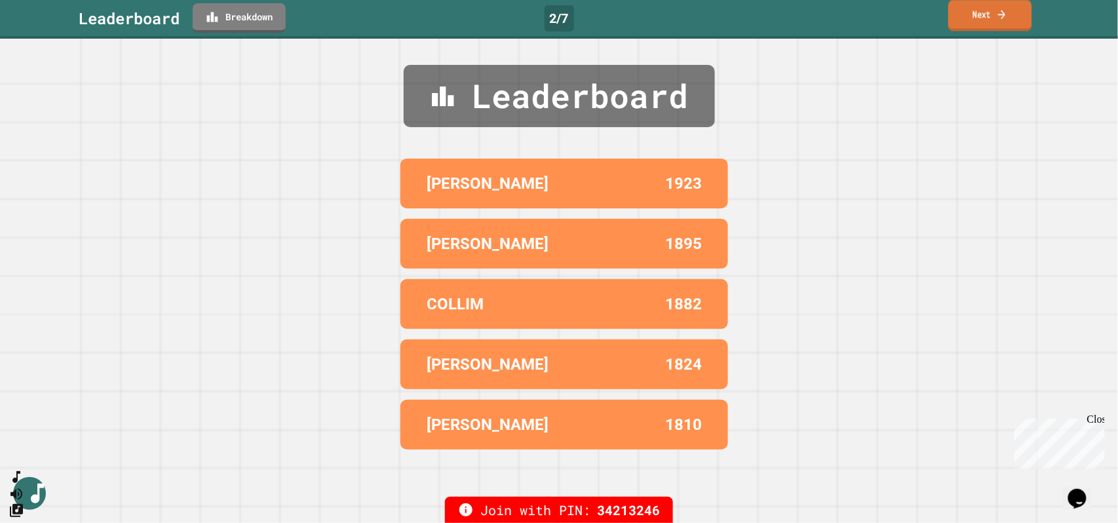
click at [1005, 21] on icon at bounding box center [1001, 14] width 11 height 14
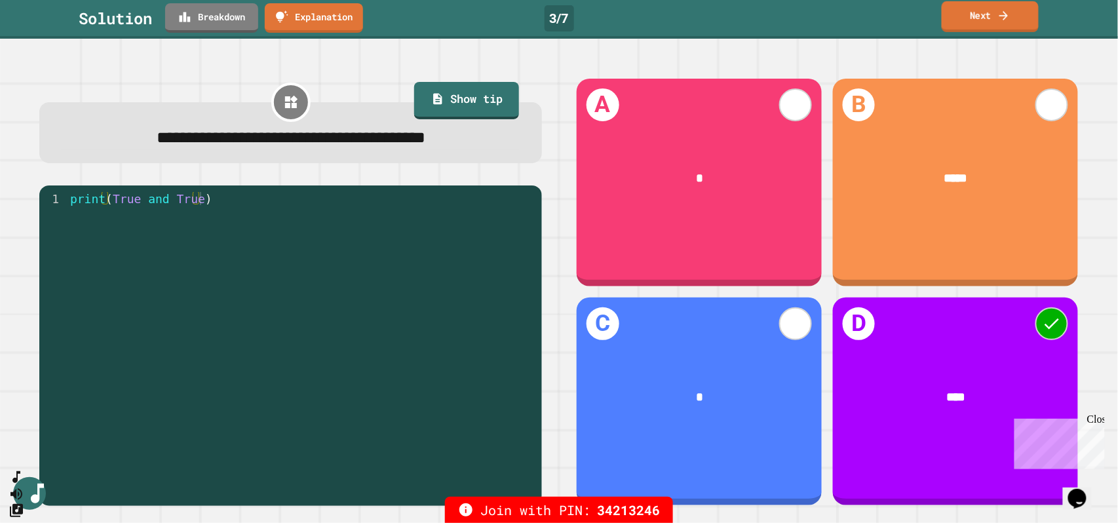
click at [981, 25] on link "Next" at bounding box center [990, 16] width 97 height 31
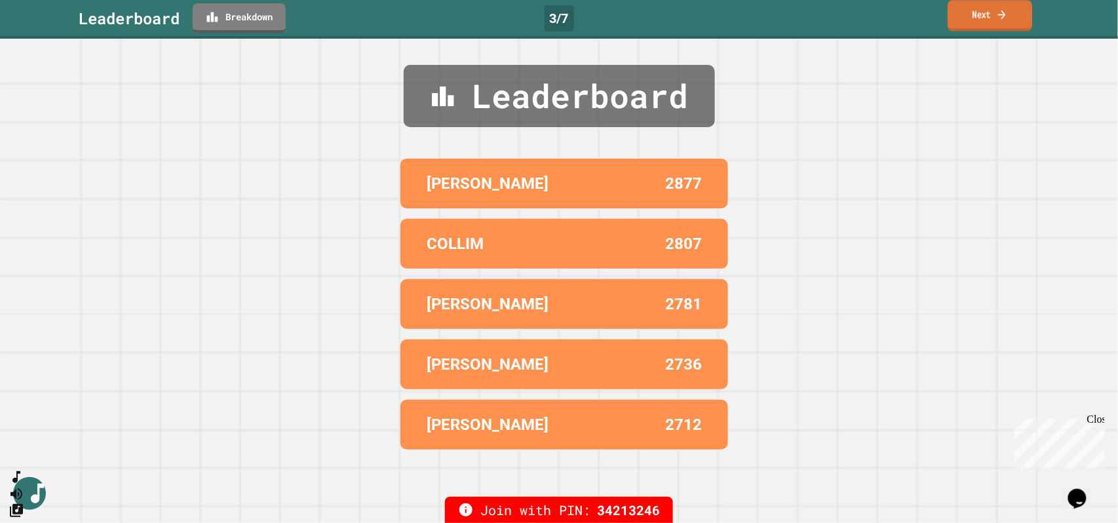
click at [981, 25] on link "Next" at bounding box center [990, 15] width 85 height 31
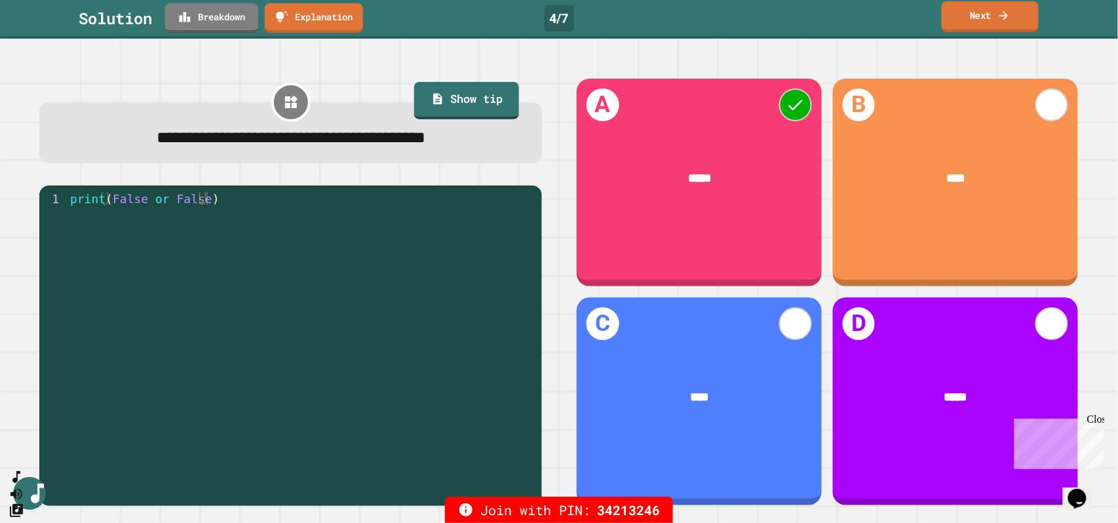
click at [981, 25] on link "Next" at bounding box center [990, 16] width 97 height 31
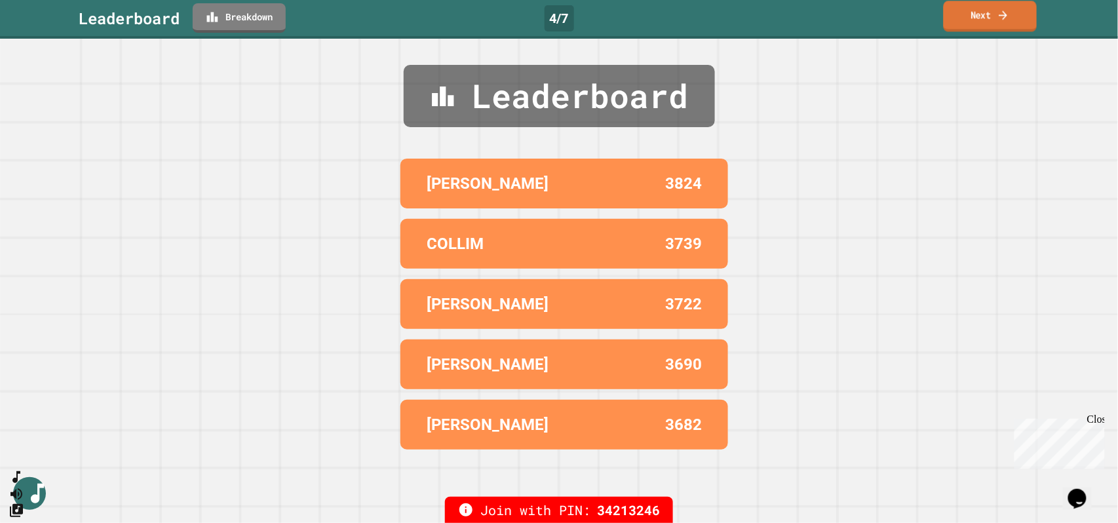
click at [981, 25] on link "Next" at bounding box center [990, 16] width 93 height 31
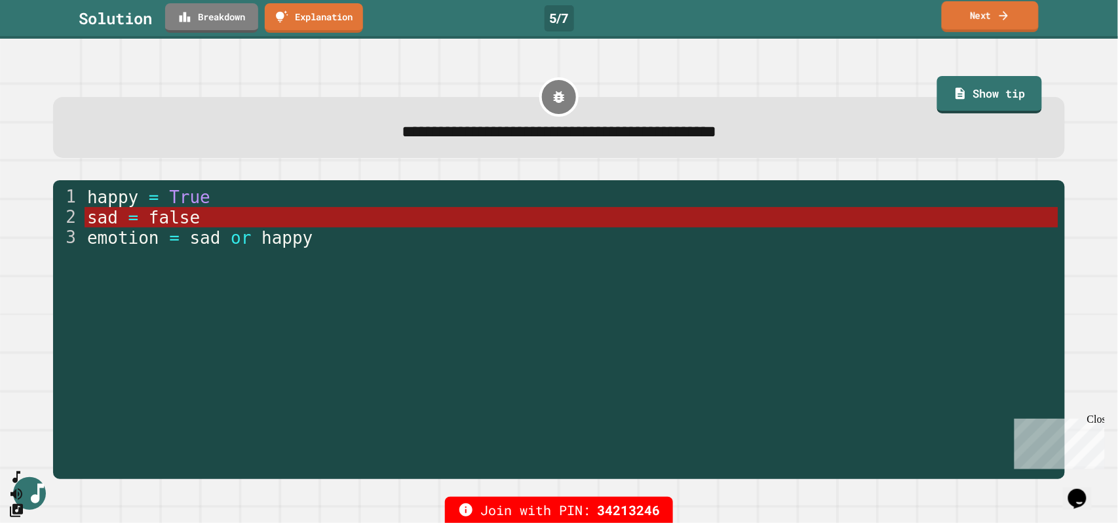
click at [981, 25] on link "Next" at bounding box center [990, 16] width 97 height 31
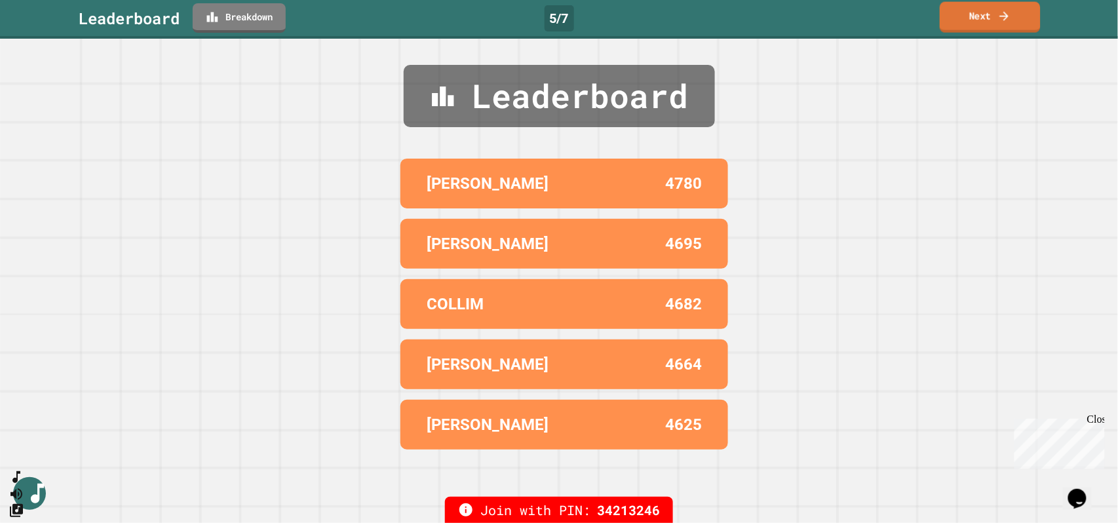
click at [981, 25] on link "Next" at bounding box center [990, 17] width 101 height 31
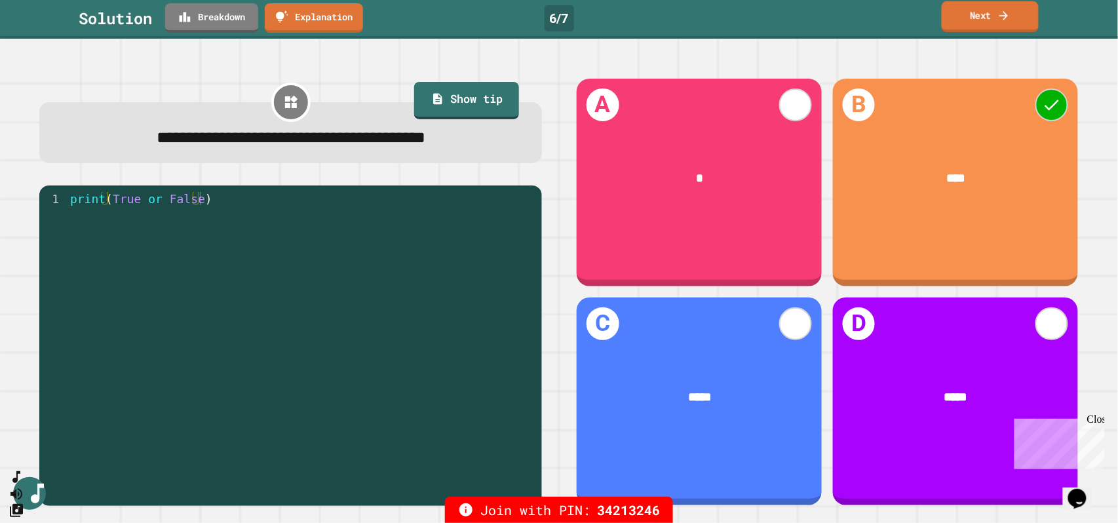
click at [981, 25] on link "Next" at bounding box center [990, 16] width 97 height 31
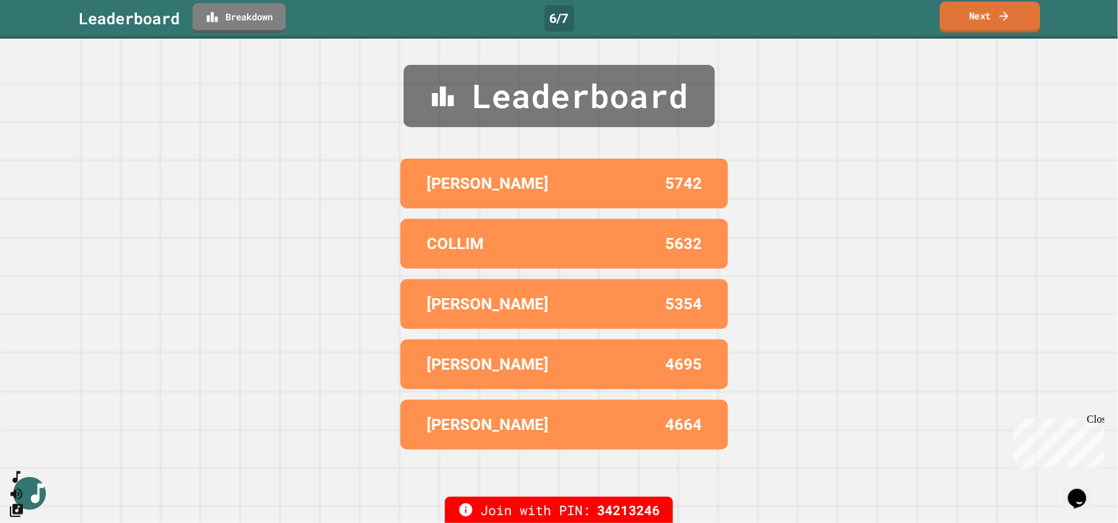
click at [981, 25] on link "Next" at bounding box center [990, 17] width 100 height 31
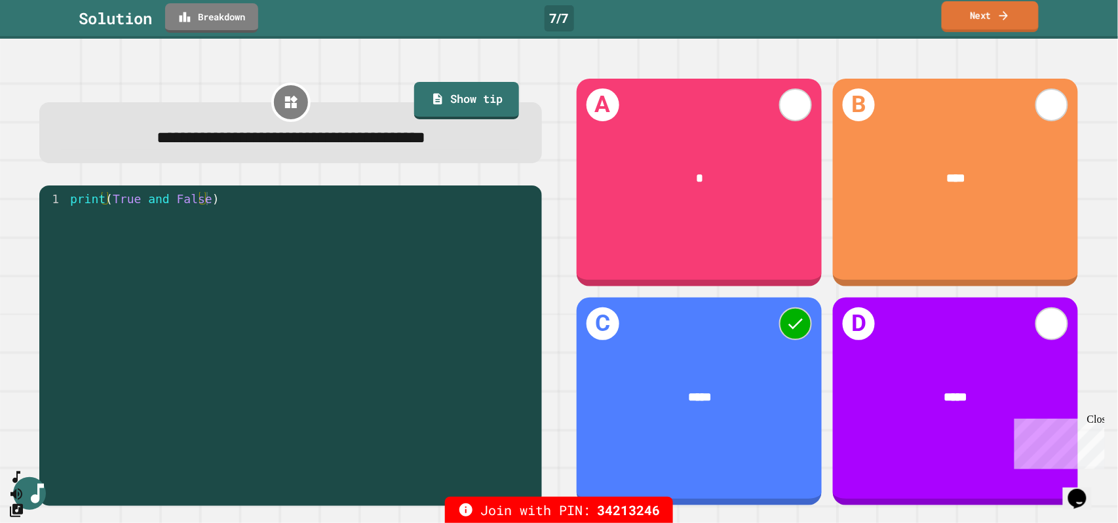
click at [981, 25] on link "Next" at bounding box center [990, 16] width 97 height 31
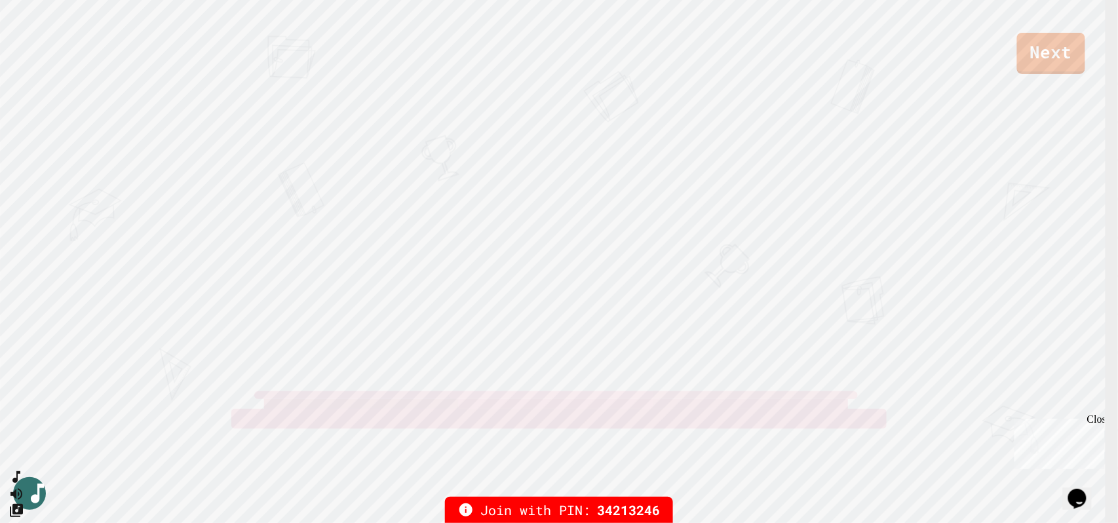
click at [981, 25] on div "Next" at bounding box center [559, 37] width 1118 height 74
